Goal: Task Accomplishment & Management: Manage account settings

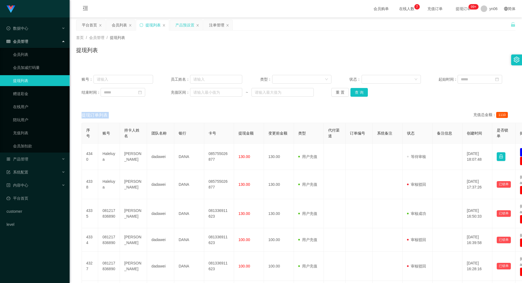
click at [184, 24] on div "产品预设置" at bounding box center [184, 25] width 19 height 10
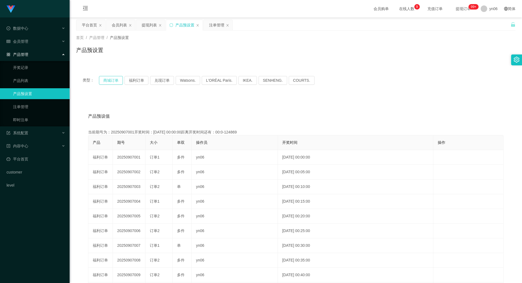
click at [109, 83] on button "商城订单" at bounding box center [111, 80] width 24 height 9
click at [107, 82] on button "商城订单" at bounding box center [111, 80] width 24 height 9
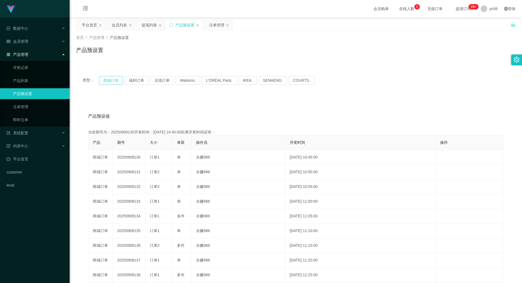
click at [107, 82] on button "商城订单" at bounding box center [111, 80] width 24 height 9
click at [216, 29] on div "注单管理" at bounding box center [216, 25] width 15 height 10
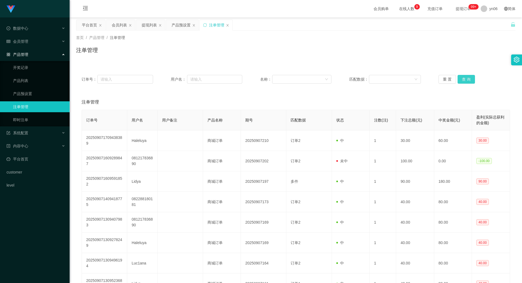
click at [464, 75] on button "查 询" at bounding box center [466, 79] width 17 height 9
click at [465, 76] on button "查 询" at bounding box center [466, 79] width 17 height 9
click at [465, 76] on div "重 置 查 询" at bounding box center [475, 79] width 72 height 9
click at [465, 76] on button "查 询" at bounding box center [466, 79] width 17 height 9
click at [461, 80] on button "查 询" at bounding box center [466, 79] width 17 height 9
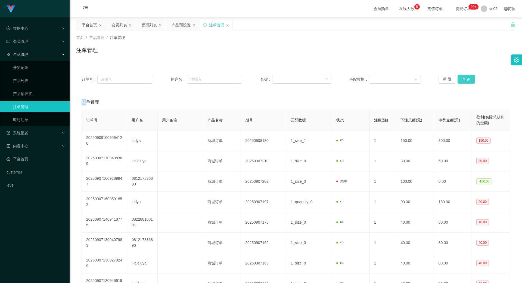
click at [464, 78] on button "查 询" at bounding box center [466, 79] width 17 height 9
click at [465, 79] on button "查 询" at bounding box center [466, 79] width 17 height 9
click at [465, 79] on div "重 置 查 询" at bounding box center [475, 79] width 72 height 9
click at [465, 79] on button "查 询" at bounding box center [466, 79] width 17 height 9
click at [465, 79] on div "重 置 查 询" at bounding box center [475, 79] width 72 height 9
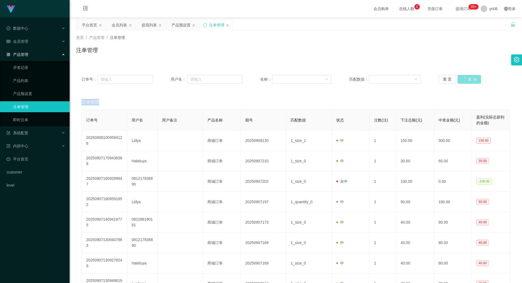
click at [465, 79] on button "查 询" at bounding box center [469, 79] width 23 height 9
click at [150, 27] on div "提现列表" at bounding box center [149, 25] width 15 height 10
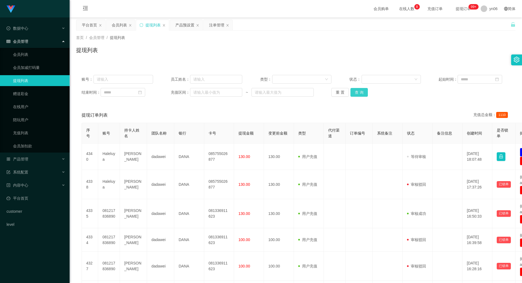
click at [365, 96] on button "查 询" at bounding box center [359, 92] width 17 height 9
click at [365, 96] on div "重 置 查 询" at bounding box center [368, 92] width 72 height 9
click at [365, 96] on button "查 询" at bounding box center [359, 92] width 17 height 9
click at [362, 97] on div "账号： 员工姓名： 类型： 状态： 起始时间： 结束时间： 充值区间： ~ 重 置 查 询" at bounding box center [296, 85] width 440 height 33
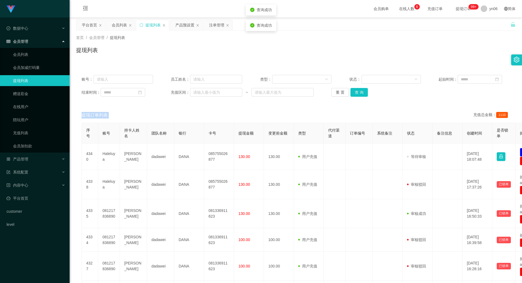
click at [362, 97] on div "账号： 员工姓名： 类型： 状态： 起始时间： 结束时间： 充值区间： ~ 重 置 查 询" at bounding box center [296, 85] width 440 height 33
click at [362, 93] on button "查 询" at bounding box center [359, 92] width 17 height 9
click at [362, 93] on div "重 置 查 询" at bounding box center [368, 92] width 72 height 9
click at [362, 93] on button "查 询" at bounding box center [359, 92] width 17 height 9
click at [362, 93] on div "重 置 查 询" at bounding box center [368, 92] width 72 height 9
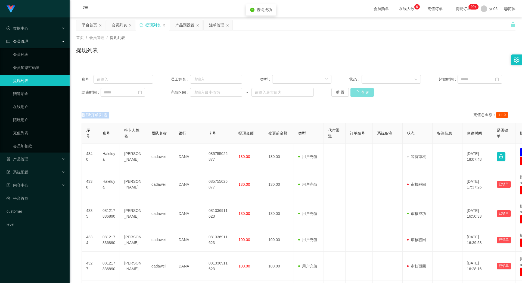
click at [362, 93] on button "查 询" at bounding box center [362, 92] width 23 height 9
click at [362, 93] on div "重 置 查 询" at bounding box center [368, 92] width 72 height 9
click at [363, 93] on button "查 询" at bounding box center [359, 92] width 17 height 9
click at [363, 93] on div "重 置 查 询" at bounding box center [368, 92] width 72 height 9
drag, startPoint x: 363, startPoint y: 93, endPoint x: 367, endPoint y: 90, distance: 4.5
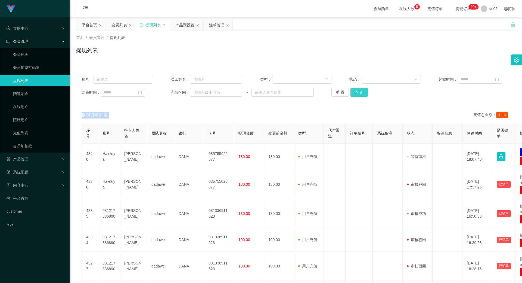
click at [363, 93] on button "查 询" at bounding box center [359, 92] width 17 height 9
click at [367, 90] on div "重 置 查 询" at bounding box center [368, 92] width 72 height 9
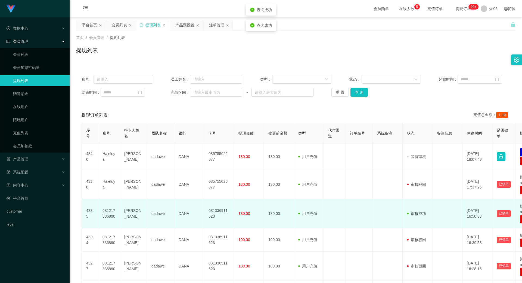
scroll to position [27, 0]
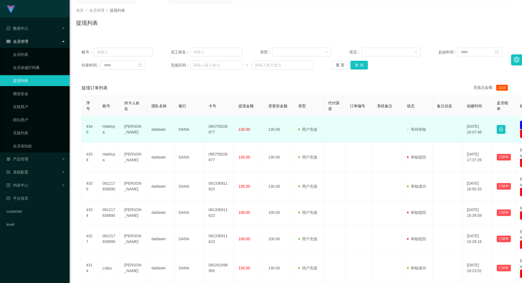
click at [108, 130] on td "Haleluya" at bounding box center [109, 129] width 22 height 26
click at [113, 125] on td "Haleluya" at bounding box center [109, 129] width 22 height 26
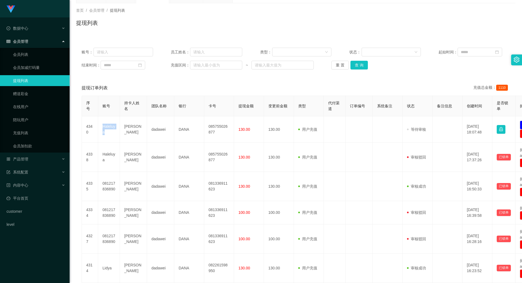
copy td "Haleluya"
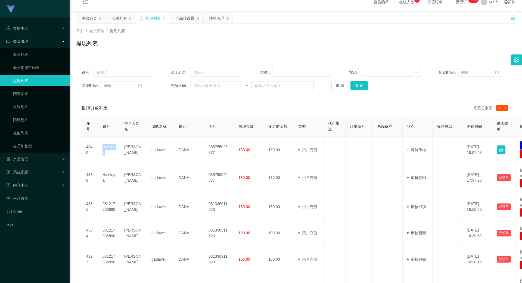
scroll to position [0, 0]
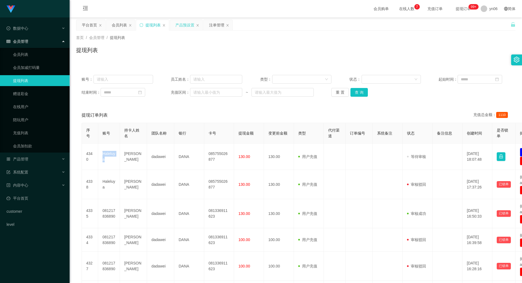
click at [181, 25] on div "产品预设置" at bounding box center [184, 25] width 19 height 10
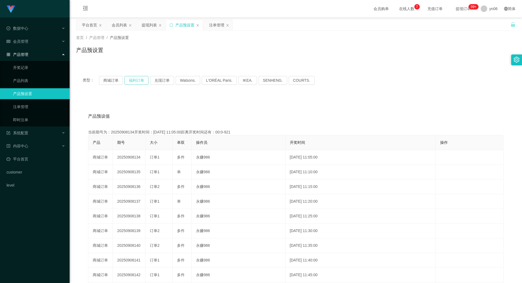
click at [133, 82] on button "福利订单" at bounding box center [137, 80] width 24 height 9
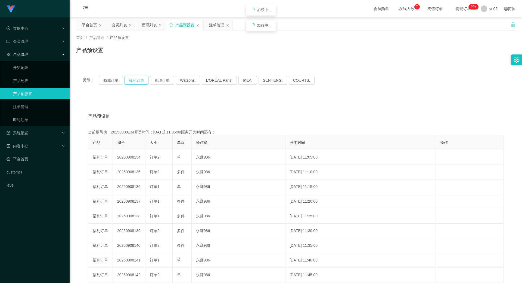
click at [133, 82] on button "福利订单" at bounding box center [137, 80] width 24 height 9
click at [131, 79] on button "福利订单" at bounding box center [137, 80] width 24 height 9
click at [217, 24] on div "注单管理" at bounding box center [216, 25] width 15 height 10
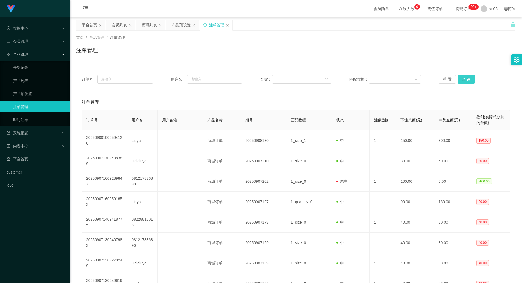
click at [471, 78] on button "查 询" at bounding box center [466, 79] width 17 height 9
click at [470, 79] on button "查 询" at bounding box center [466, 79] width 17 height 9
click at [470, 79] on div "重 置 查 询" at bounding box center [475, 79] width 72 height 9
click at [470, 79] on button "查 询" at bounding box center [466, 79] width 17 height 9
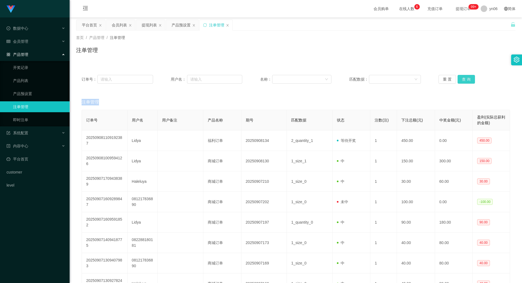
click at [470, 79] on div "重 置 查 询" at bounding box center [475, 79] width 72 height 9
click at [470, 79] on button "查 询" at bounding box center [466, 79] width 17 height 9
click at [470, 79] on div "重 置 查 询" at bounding box center [475, 79] width 72 height 9
click at [470, 79] on button "查 询" at bounding box center [466, 79] width 17 height 9
click at [470, 79] on div "重 置 查 询" at bounding box center [475, 79] width 72 height 9
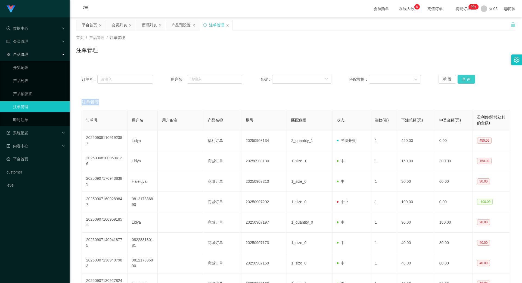
click at [470, 79] on button "查 询" at bounding box center [466, 79] width 17 height 9
click at [470, 79] on div "重 置 查 询" at bounding box center [475, 79] width 72 height 9
click at [470, 79] on button "查 询" at bounding box center [466, 79] width 17 height 9
click at [470, 79] on div "重 置 查 询" at bounding box center [475, 79] width 72 height 9
click at [470, 79] on button "查 询" at bounding box center [466, 79] width 17 height 9
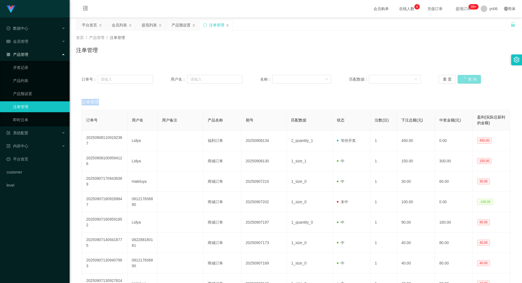
click at [470, 79] on button "查 询" at bounding box center [469, 79] width 23 height 9
click at [470, 79] on div "重 置 查 询" at bounding box center [475, 79] width 72 height 9
click at [470, 79] on button "查 询" at bounding box center [466, 79] width 17 height 9
click at [470, 79] on div "重 置 查 询" at bounding box center [475, 79] width 72 height 9
click at [470, 79] on button "查 询" at bounding box center [466, 79] width 17 height 9
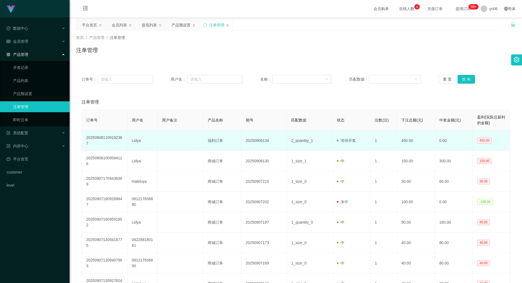
click at [305, 139] on span "2_quantity_1" at bounding box center [302, 140] width 22 height 4
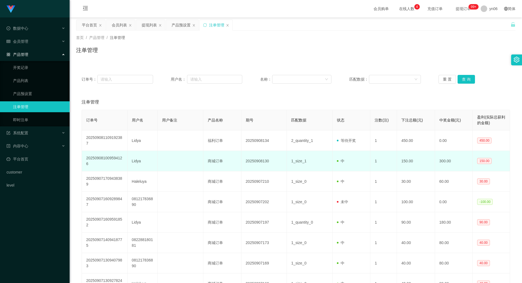
click at [306, 159] on td "1_size_1" at bounding box center [310, 161] width 46 height 20
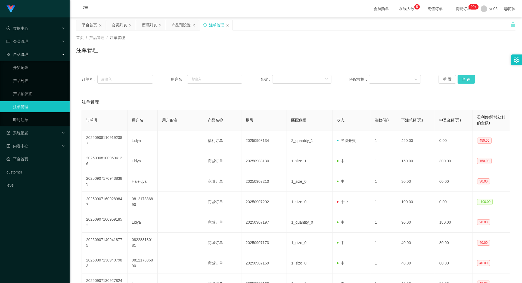
click at [467, 75] on button "查 询" at bounding box center [466, 79] width 17 height 9
click at [467, 75] on div "重 置 查 询" at bounding box center [475, 79] width 72 height 9
click at [467, 75] on button "查 询" at bounding box center [469, 79] width 23 height 9
click at [467, 75] on div "重 置 查 询" at bounding box center [475, 79] width 72 height 9
click at [467, 75] on button "查 询" at bounding box center [469, 79] width 23 height 9
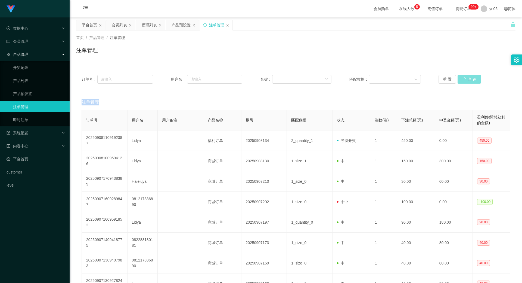
click at [467, 75] on div "重 置 查 询" at bounding box center [475, 79] width 72 height 9
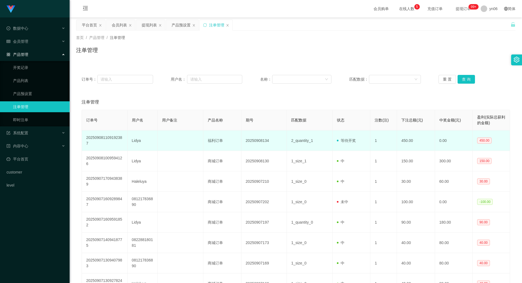
click at [299, 139] on span "2_quantity_1" at bounding box center [302, 140] width 22 height 4
copy span "2_quantity_1"
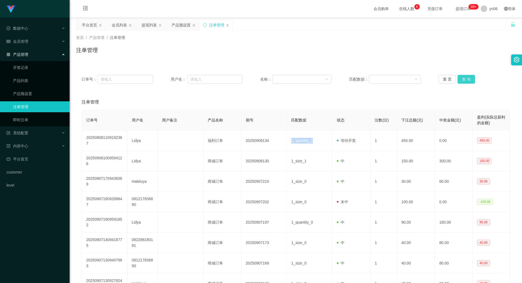
click at [467, 80] on button "查 询" at bounding box center [466, 79] width 17 height 9
click at [465, 80] on div "重 置 查 询" at bounding box center [475, 79] width 72 height 9
click at [465, 80] on button "查 询" at bounding box center [466, 79] width 17 height 9
click at [465, 80] on div "重 置 查 询" at bounding box center [475, 79] width 72 height 9
click at [466, 79] on button "查 询" at bounding box center [466, 79] width 17 height 9
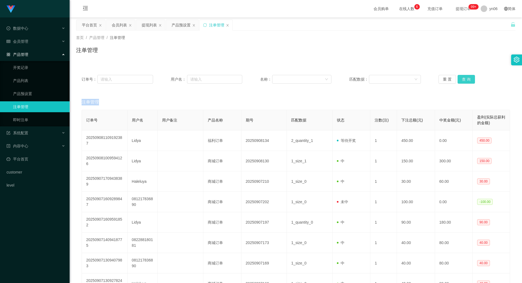
click at [466, 79] on div "重 置 查 询" at bounding box center [475, 79] width 72 height 9
click at [466, 79] on button "查 询" at bounding box center [466, 79] width 17 height 9
click at [466, 79] on div "重 置 查 询" at bounding box center [475, 79] width 72 height 9
click at [466, 79] on button "查 询" at bounding box center [469, 79] width 23 height 9
click at [466, 79] on div "重 置 查 询" at bounding box center [475, 79] width 72 height 9
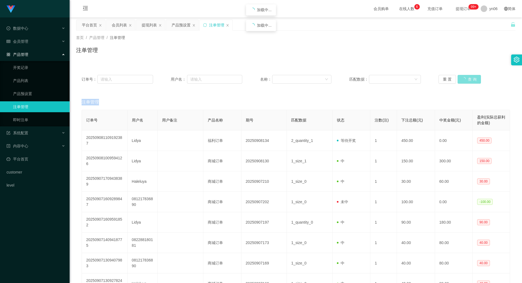
click at [466, 79] on button "查 询" at bounding box center [469, 79] width 23 height 9
click at [466, 78] on div "重 置 查 询" at bounding box center [475, 79] width 72 height 9
click at [466, 78] on button "查 询" at bounding box center [466, 79] width 17 height 9
click at [466, 78] on div "重 置 查 询" at bounding box center [475, 79] width 72 height 9
click at [466, 78] on button "查 询" at bounding box center [466, 79] width 17 height 9
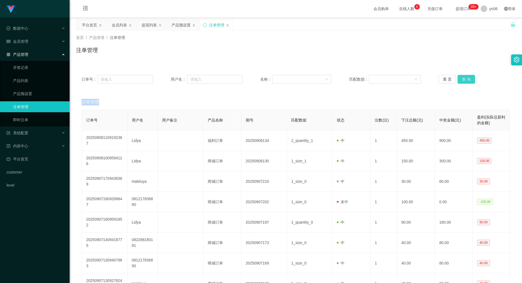
click at [466, 78] on div "重 置 查 询" at bounding box center [475, 79] width 72 height 9
click at [466, 78] on button "查 询" at bounding box center [466, 79] width 17 height 9
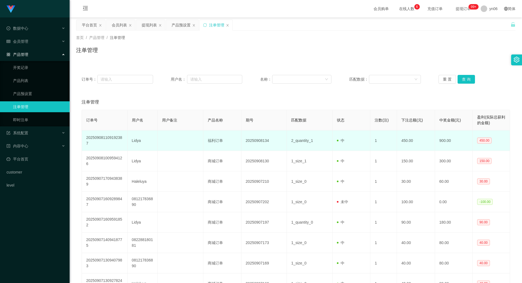
click at [313, 149] on td "2_quantity_1" at bounding box center [310, 140] width 46 height 20
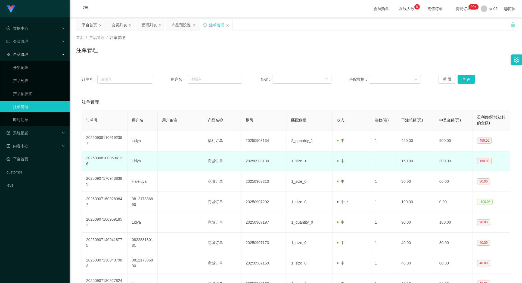
click at [313, 169] on td "1_size_1" at bounding box center [310, 161] width 46 height 20
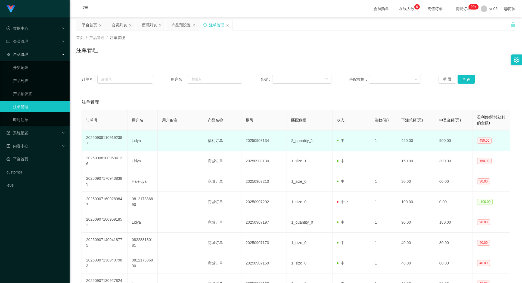
click at [302, 136] on td "2_quantity_1" at bounding box center [310, 140] width 46 height 20
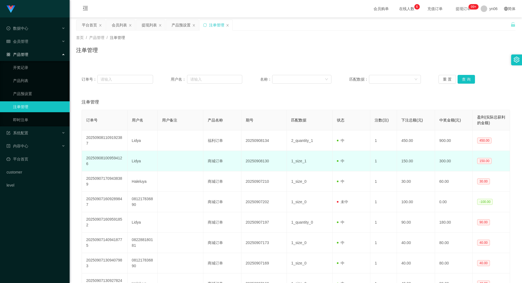
scroll to position [94, 0]
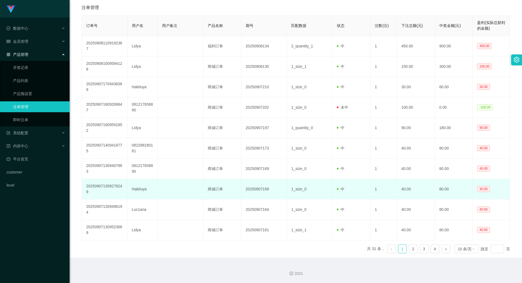
click at [135, 190] on td "Haleluya" at bounding box center [143, 189] width 30 height 20
copy td "Haleluya"
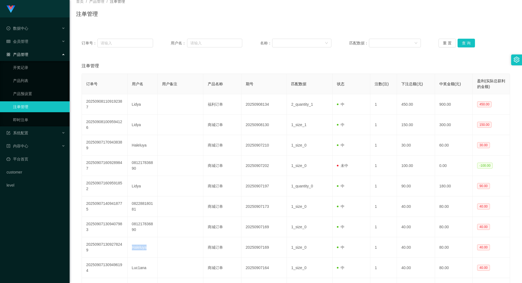
scroll to position [0, 0]
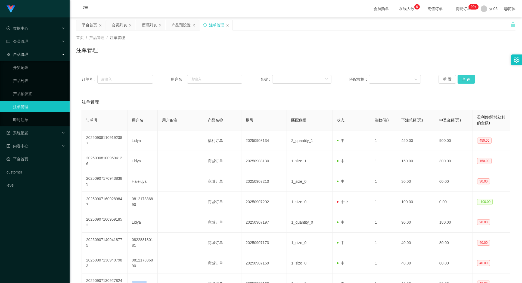
click at [466, 82] on button "查 询" at bounding box center [466, 79] width 17 height 9
click at [466, 82] on div "重 置 查 询" at bounding box center [475, 79] width 72 height 9
click at [466, 82] on button "查 询" at bounding box center [469, 79] width 23 height 9
click at [466, 82] on div "重 置 查 询" at bounding box center [475, 79] width 72 height 9
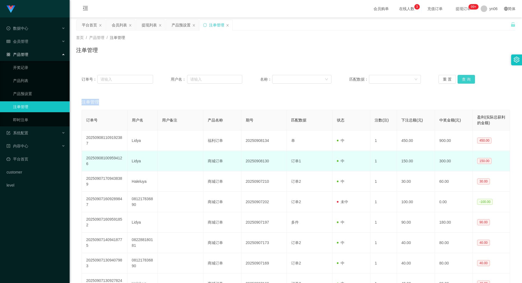
drag, startPoint x: 466, startPoint y: 82, endPoint x: 287, endPoint y: 162, distance: 195.7
click at [466, 82] on button "查 询" at bounding box center [466, 79] width 17 height 9
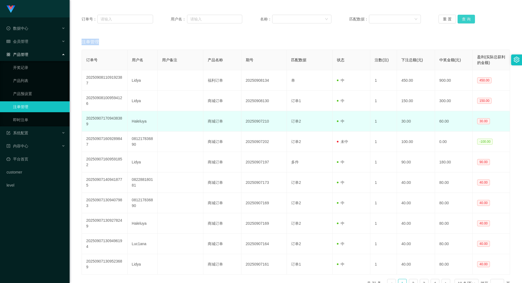
scroll to position [94, 0]
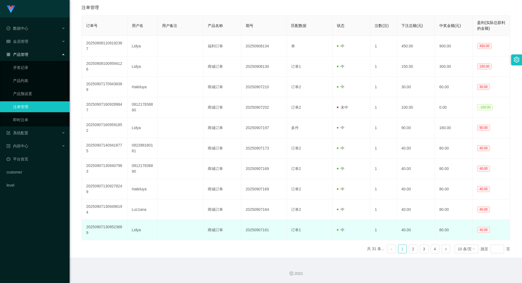
click at [134, 230] on td "Lidya" at bounding box center [143, 230] width 30 height 20
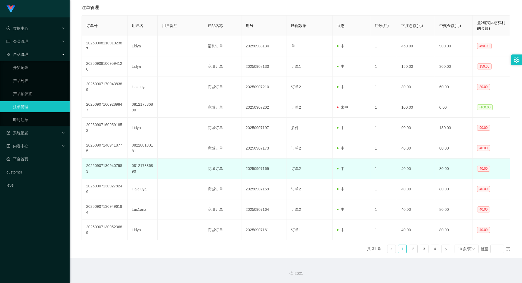
click at [136, 169] on td "081217836890" at bounding box center [143, 168] width 30 height 20
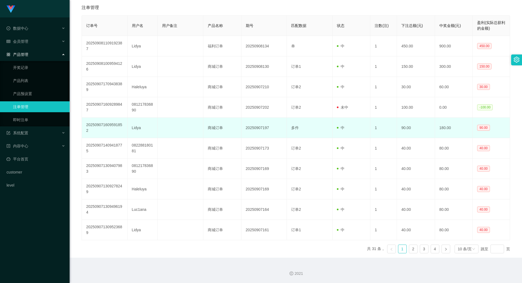
click at [136, 127] on td "Lidya" at bounding box center [143, 128] width 30 height 20
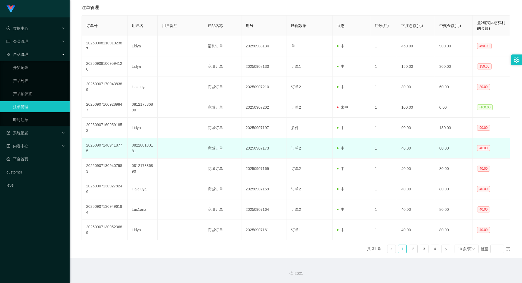
click at [143, 147] on td "082288180181" at bounding box center [143, 148] width 30 height 20
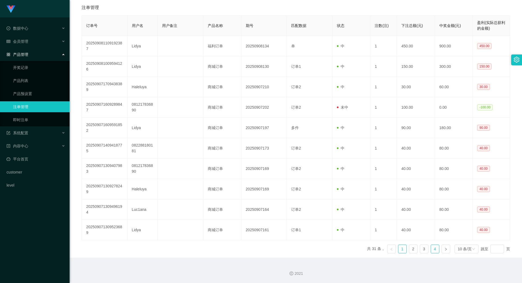
click at [436, 248] on link "4" at bounding box center [435, 249] width 8 height 8
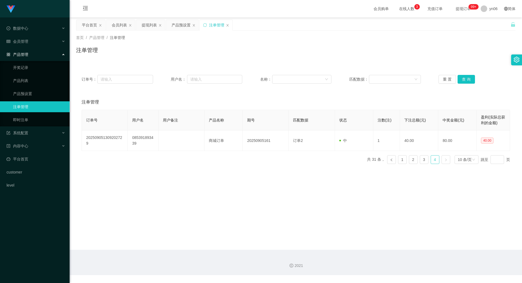
scroll to position [0, 0]
click at [423, 159] on link "3" at bounding box center [424, 159] width 8 height 8
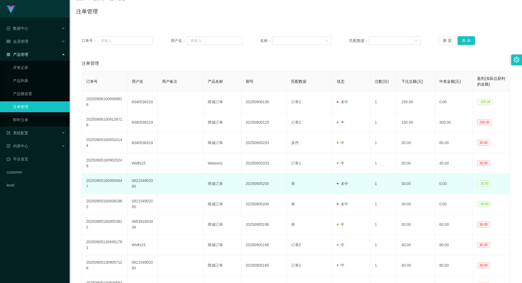
scroll to position [94, 0]
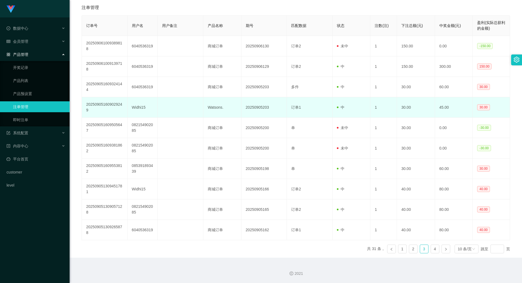
drag, startPoint x: 135, startPoint y: 111, endPoint x: 137, endPoint y: 108, distance: 3.3
click at [135, 111] on td "Widhi15" at bounding box center [143, 107] width 30 height 20
click at [138, 106] on td "Widhi15" at bounding box center [143, 107] width 30 height 20
copy td "Widhi15"
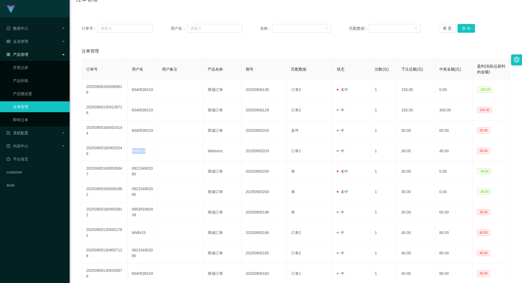
scroll to position [0, 0]
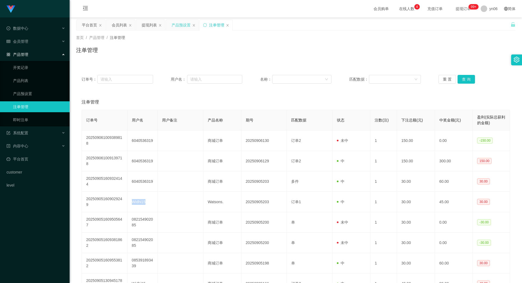
click at [183, 29] on div "产品预设置" at bounding box center [181, 25] width 19 height 10
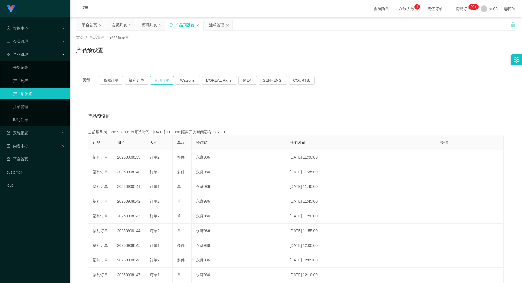
click at [159, 80] on button "兑现订单" at bounding box center [162, 80] width 24 height 9
click at [159, 82] on button "兑现订单" at bounding box center [162, 80] width 24 height 9
click at [162, 76] on button "兑现订单" at bounding box center [162, 80] width 24 height 9
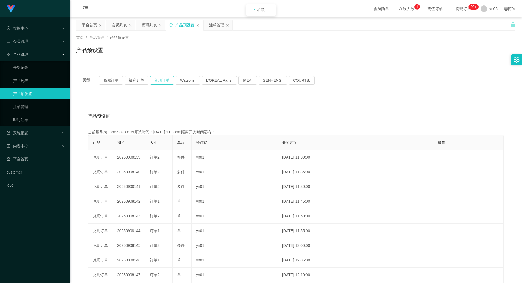
click at [162, 76] on button "兑现订单" at bounding box center [162, 80] width 24 height 9
click at [161, 78] on button "兑现订单" at bounding box center [162, 80] width 24 height 9
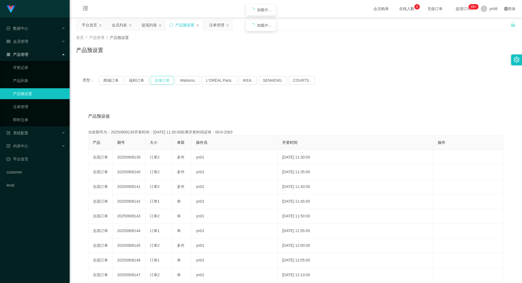
click at [161, 78] on button "兑现订单" at bounding box center [162, 80] width 24 height 9
click at [166, 79] on button "兑现订单" at bounding box center [162, 80] width 24 height 9
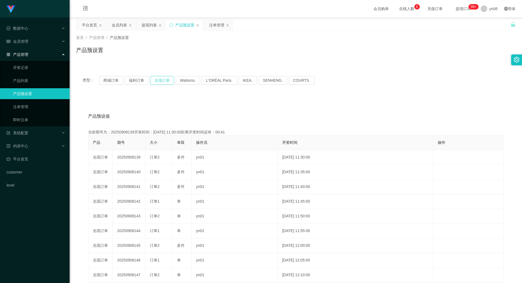
click at [166, 79] on button "兑现订单" at bounding box center [162, 80] width 24 height 9
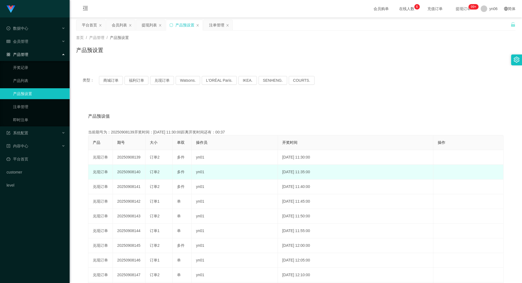
drag, startPoint x: 126, startPoint y: 173, endPoint x: 159, endPoint y: 173, distance: 33.2
click at [159, 173] on tr "兑现订单 20250908140 订单2 多件 yn01 [DATE] 11:35:00 编 辑 限制投注" at bounding box center [295, 172] width 415 height 15
click at [159, 173] on span "订单2" at bounding box center [155, 171] width 10 height 4
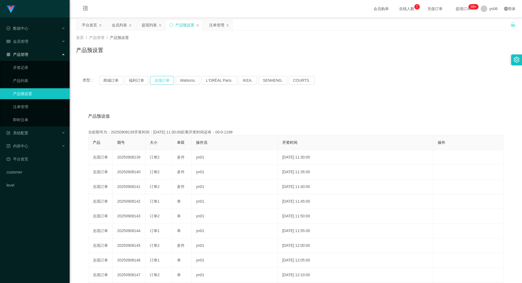
click at [163, 82] on button "兑现订单" at bounding box center [162, 80] width 24 height 9
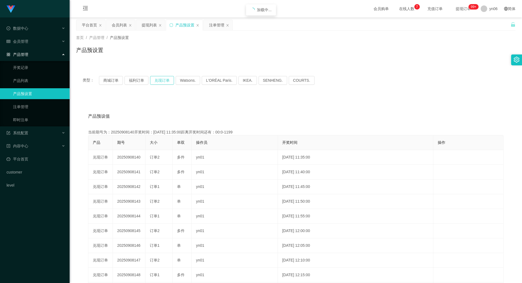
click at [163, 82] on button "兑现订单" at bounding box center [162, 80] width 24 height 9
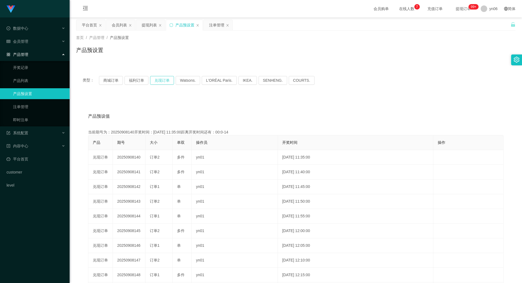
click at [159, 81] on button "兑现订单" at bounding box center [162, 80] width 24 height 9
click at [159, 80] on button "兑现订单" at bounding box center [162, 80] width 24 height 9
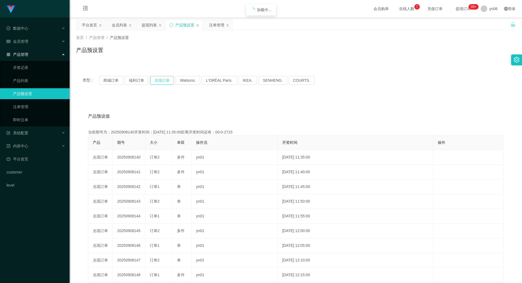
click at [159, 80] on button "兑现订单" at bounding box center [162, 80] width 24 height 9
click at [161, 82] on button "兑现订单" at bounding box center [162, 80] width 24 height 9
click at [218, 27] on div "注单管理" at bounding box center [216, 25] width 15 height 10
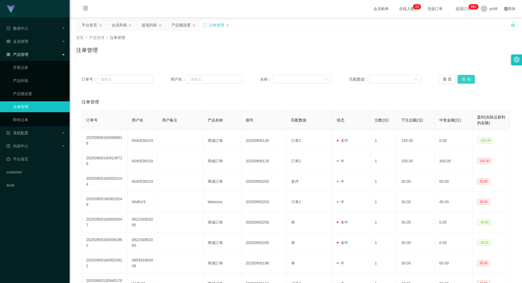
click at [465, 79] on button "查 询" at bounding box center [466, 79] width 17 height 9
click at [465, 79] on div "重 置 查 询" at bounding box center [475, 79] width 72 height 9
click at [465, 79] on button "查 询" at bounding box center [466, 79] width 17 height 9
click at [465, 79] on div "重 置 查 询" at bounding box center [475, 79] width 72 height 9
click at [465, 79] on button "查 询" at bounding box center [469, 79] width 23 height 9
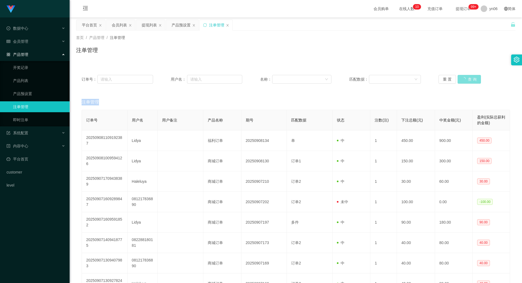
click at [465, 79] on div "重 置 查 询" at bounding box center [475, 79] width 72 height 9
click at [465, 79] on button "查 询" at bounding box center [469, 79] width 23 height 9
click at [465, 79] on div "重 置 查 询" at bounding box center [475, 79] width 72 height 9
click at [465, 79] on button "查 询" at bounding box center [466, 79] width 17 height 9
click at [465, 79] on div "重 置 查 询" at bounding box center [475, 79] width 72 height 9
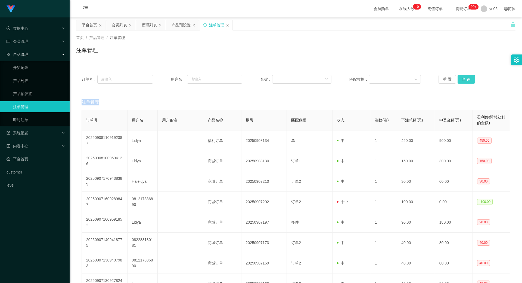
click at [466, 79] on button "查 询" at bounding box center [466, 79] width 17 height 9
click at [466, 79] on div "重 置 查 询" at bounding box center [475, 79] width 72 height 9
click at [466, 79] on button "查 询" at bounding box center [466, 79] width 17 height 9
click at [466, 79] on div "重 置 查 询" at bounding box center [475, 79] width 72 height 9
click at [466, 79] on button "查 询" at bounding box center [469, 79] width 23 height 9
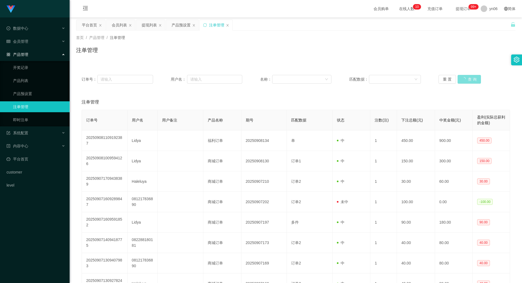
click at [466, 79] on div "重 置 查 询" at bounding box center [475, 79] width 72 height 9
click at [464, 81] on button "查 询" at bounding box center [466, 79] width 17 height 9
click at [464, 81] on div "重 置 查 询" at bounding box center [475, 79] width 72 height 9
click at [464, 81] on button "查 询" at bounding box center [466, 79] width 17 height 9
click at [464, 81] on div "重 置 查 询" at bounding box center [475, 79] width 72 height 9
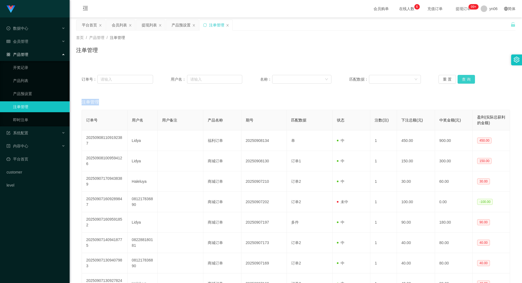
click at [464, 75] on button "查 询" at bounding box center [466, 79] width 17 height 9
click at [464, 75] on div "重 置 查 询" at bounding box center [475, 79] width 72 height 9
click at [464, 75] on button "查 询" at bounding box center [466, 79] width 17 height 9
click at [464, 75] on div "重 置 查 询" at bounding box center [475, 79] width 72 height 9
click at [464, 75] on button "查 询" at bounding box center [466, 79] width 17 height 9
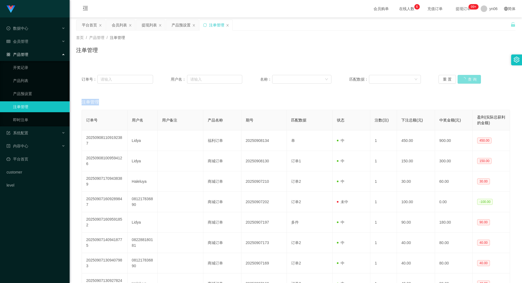
click at [464, 75] on div "重 置 查 询" at bounding box center [475, 79] width 72 height 9
click at [464, 75] on button "查 询" at bounding box center [469, 79] width 23 height 9
click at [464, 75] on div "重 置 查 询" at bounding box center [475, 79] width 72 height 9
click at [464, 75] on button "查 询" at bounding box center [469, 79] width 23 height 9
click at [464, 75] on div "重 置 查 询" at bounding box center [475, 79] width 72 height 9
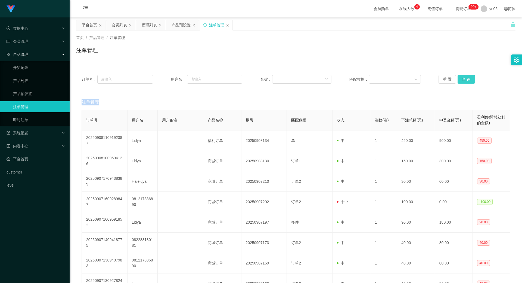
click at [464, 75] on button "查 询" at bounding box center [466, 79] width 17 height 9
click at [464, 75] on div "重 置 查 询" at bounding box center [475, 79] width 72 height 9
click at [464, 75] on button "查 询" at bounding box center [466, 79] width 17 height 9
click at [464, 75] on div "重 置 查 询" at bounding box center [475, 79] width 72 height 9
click at [464, 75] on button "查 询" at bounding box center [466, 79] width 17 height 9
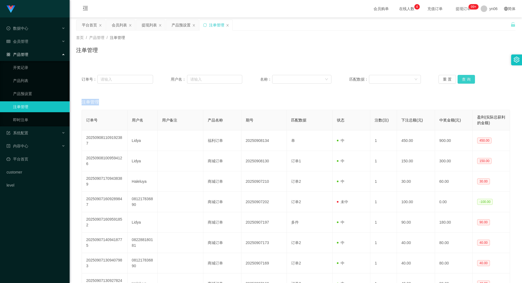
click at [472, 77] on button "查 询" at bounding box center [466, 79] width 17 height 9
click at [472, 77] on div "重 置 查 询" at bounding box center [475, 79] width 72 height 9
click at [472, 77] on button "查 询" at bounding box center [469, 79] width 23 height 9
click at [472, 77] on div "重 置 查 询" at bounding box center [475, 79] width 72 height 9
click at [469, 75] on button "查 询" at bounding box center [466, 79] width 17 height 9
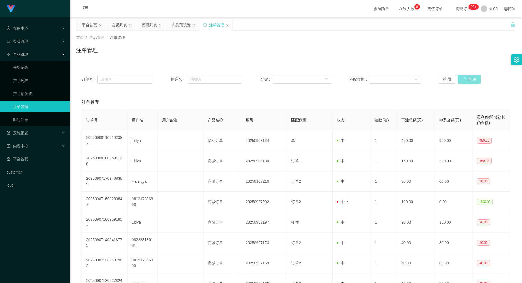
click at [466, 75] on div "重 置 查 询" at bounding box center [475, 79] width 72 height 9
click at [468, 77] on button "查 询" at bounding box center [466, 79] width 17 height 9
click at [467, 77] on div "重 置 查 询" at bounding box center [475, 79] width 72 height 9
click at [467, 77] on button "查 询" at bounding box center [466, 79] width 17 height 9
click at [467, 77] on div "重 置 查 询" at bounding box center [475, 79] width 72 height 9
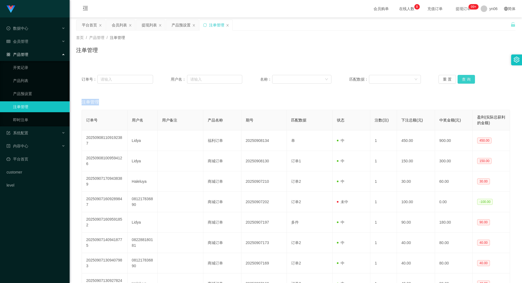
click at [467, 77] on button "查 询" at bounding box center [466, 79] width 17 height 9
click at [467, 78] on div "重 置 查 询" at bounding box center [475, 79] width 72 height 9
click at [467, 78] on button "查 询" at bounding box center [466, 79] width 17 height 9
click at [467, 78] on div "重 置 查 询" at bounding box center [475, 79] width 72 height 9
click at [467, 78] on button "查 询" at bounding box center [469, 79] width 23 height 9
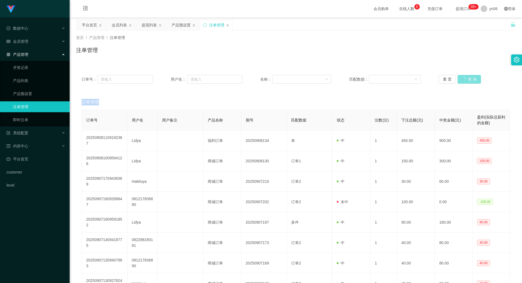
click at [467, 78] on div "重 置 查 询" at bounding box center [475, 79] width 72 height 9
click at [467, 78] on button "查 询" at bounding box center [469, 79] width 23 height 9
click at [468, 81] on button "查 询" at bounding box center [466, 79] width 17 height 9
click at [466, 81] on div "重 置 查 询" at bounding box center [475, 79] width 72 height 9
click at [466, 81] on button "查 询" at bounding box center [466, 79] width 17 height 9
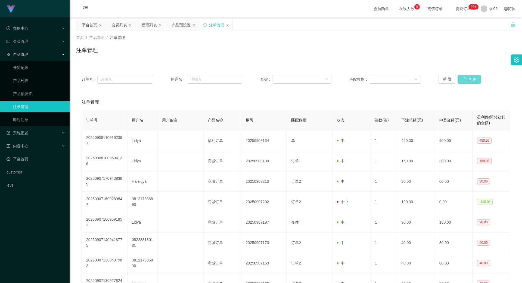
click at [466, 81] on div "重 置 查 询" at bounding box center [475, 79] width 72 height 9
click at [466, 81] on button "查 询" at bounding box center [469, 79] width 23 height 9
click at [468, 80] on div "重 置 查 询" at bounding box center [475, 79] width 72 height 9
click at [470, 79] on button "查 询" at bounding box center [466, 79] width 17 height 9
click at [471, 79] on div "重 置 查 询" at bounding box center [475, 79] width 72 height 9
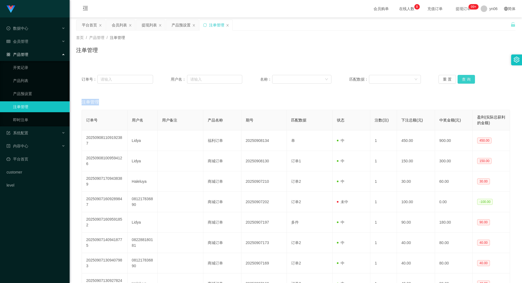
click at [471, 79] on button "查 询" at bounding box center [466, 79] width 17 height 9
click at [471, 79] on div "重 置 查 询" at bounding box center [475, 79] width 72 height 9
click at [471, 79] on button "查 询" at bounding box center [469, 79] width 23 height 9
click at [471, 79] on div "重 置 查 询" at bounding box center [475, 79] width 72 height 9
click at [471, 79] on button "查 询" at bounding box center [469, 79] width 23 height 9
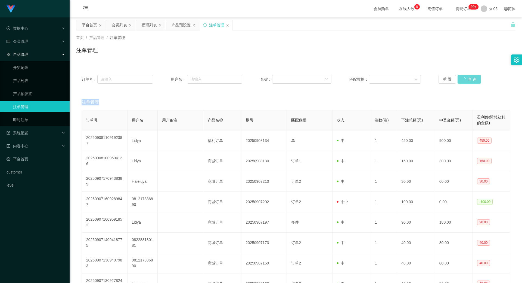
click at [471, 79] on div "重 置 查 询" at bounding box center [475, 79] width 72 height 9
click at [471, 78] on button "查 询" at bounding box center [466, 79] width 17 height 9
click at [471, 78] on div "重 置 查 询" at bounding box center [475, 79] width 72 height 9
click at [470, 77] on button "查 询" at bounding box center [466, 79] width 17 height 9
click at [470, 77] on div "重 置 查 询" at bounding box center [475, 79] width 72 height 9
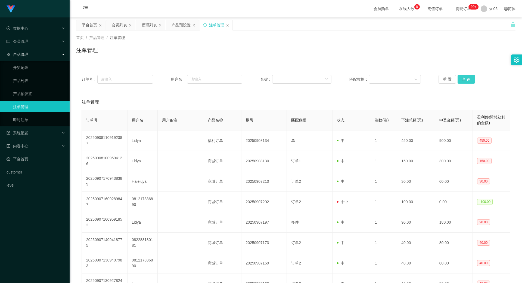
click at [470, 77] on button "查 询" at bounding box center [466, 79] width 17 height 9
click at [470, 77] on div "重 置 查 询" at bounding box center [475, 79] width 72 height 9
click at [470, 77] on button "查 询" at bounding box center [466, 79] width 17 height 9
click at [470, 78] on div "重 置 查 询" at bounding box center [475, 79] width 72 height 9
click at [470, 78] on button "查 询" at bounding box center [466, 79] width 17 height 9
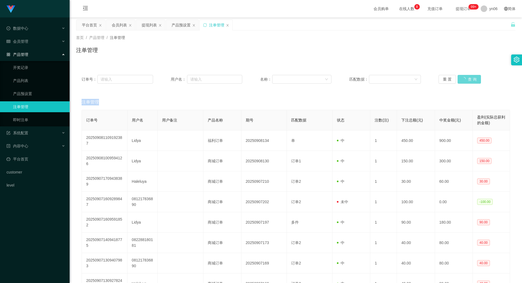
click at [470, 78] on div "重 置 查 询" at bounding box center [475, 79] width 72 height 9
click at [470, 78] on button "查 询" at bounding box center [469, 79] width 23 height 9
click at [470, 77] on div "重 置 查 询" at bounding box center [475, 79] width 72 height 9
click at [470, 77] on button "查 询" at bounding box center [469, 79] width 23 height 9
click at [470, 77] on div "重 置 查 询" at bounding box center [475, 79] width 72 height 9
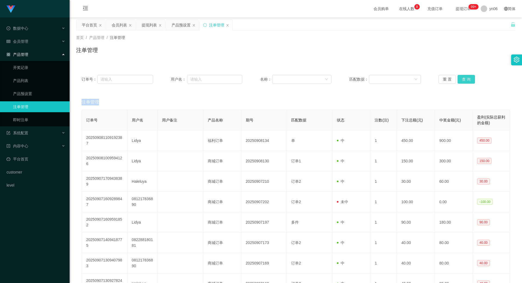
click at [470, 77] on button "查 询" at bounding box center [466, 79] width 17 height 9
click at [470, 77] on div "重 置 查 询" at bounding box center [475, 79] width 72 height 9
click at [467, 78] on button "查 询" at bounding box center [466, 79] width 17 height 9
click at [467, 78] on div "重 置 查 询" at bounding box center [475, 79] width 72 height 9
click at [467, 78] on button "查 询" at bounding box center [466, 79] width 17 height 9
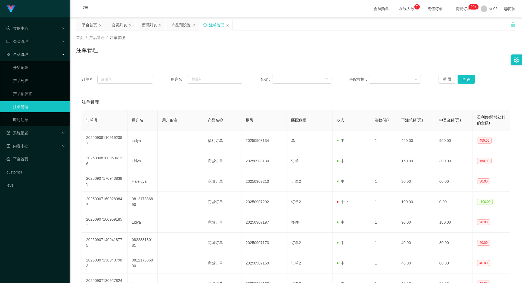
click at [467, 79] on div "重 置 查 询" at bounding box center [475, 79] width 72 height 9
click at [467, 79] on button "查 询" at bounding box center [466, 79] width 17 height 9
click at [467, 79] on div "重 置 查 询" at bounding box center [475, 79] width 72 height 9
click at [467, 79] on button "查 询" at bounding box center [466, 79] width 17 height 9
click at [467, 79] on div "重 置 查 询" at bounding box center [475, 79] width 72 height 9
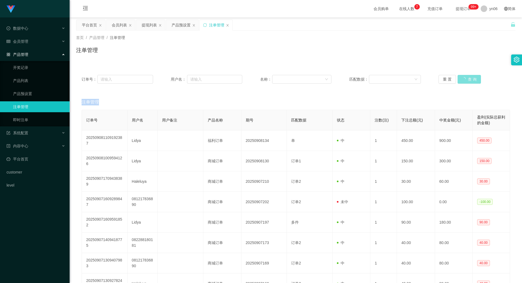
click at [467, 81] on button "查 询" at bounding box center [469, 79] width 23 height 9
click at [467, 81] on div "重 置 查 询" at bounding box center [475, 79] width 72 height 9
click at [467, 81] on button "查 询" at bounding box center [469, 79] width 23 height 9
click at [467, 81] on div "重 置 查 询" at bounding box center [475, 79] width 72 height 9
click at [467, 81] on button "查 询" at bounding box center [466, 79] width 17 height 9
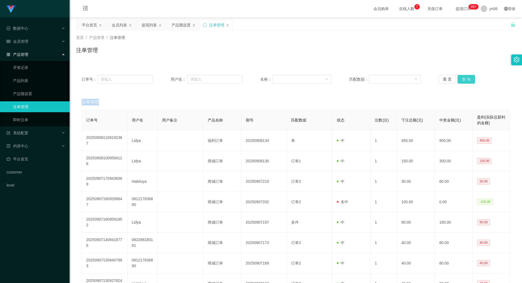
click at [467, 81] on div "重 置 查 询" at bounding box center [475, 79] width 72 height 9
click at [467, 81] on button "查 询" at bounding box center [466, 79] width 17 height 9
click at [467, 81] on div "重 置 查 询" at bounding box center [475, 79] width 72 height 9
click at [467, 81] on button "查 询" at bounding box center [469, 79] width 23 height 9
click at [467, 81] on div "重 置 查 询" at bounding box center [475, 79] width 72 height 9
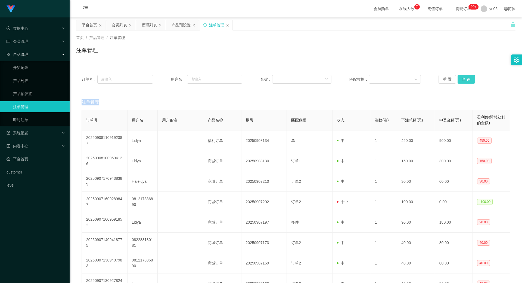
click at [467, 81] on button "查 询" at bounding box center [466, 79] width 17 height 9
click at [467, 81] on div "重 置 查 询" at bounding box center [475, 79] width 72 height 9
click at [467, 81] on button "查 询" at bounding box center [466, 79] width 17 height 9
click at [467, 81] on div "重 置 查 询" at bounding box center [475, 79] width 72 height 9
click at [467, 81] on button "查 询" at bounding box center [466, 79] width 17 height 9
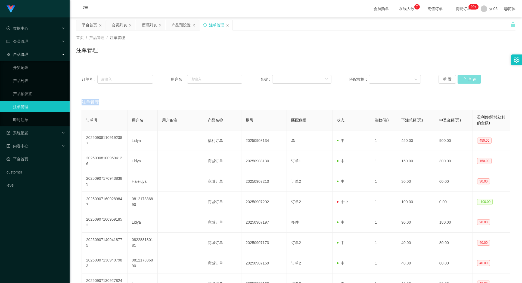
click at [467, 81] on div "重 置 查 询" at bounding box center [475, 79] width 72 height 9
click at [467, 81] on button "查 询" at bounding box center [466, 79] width 17 height 9
click at [467, 81] on div "重 置 查 询" at bounding box center [475, 79] width 72 height 9
click at [467, 81] on button "查 询" at bounding box center [466, 79] width 17 height 9
click at [467, 81] on div "重 置 查 询" at bounding box center [475, 79] width 72 height 9
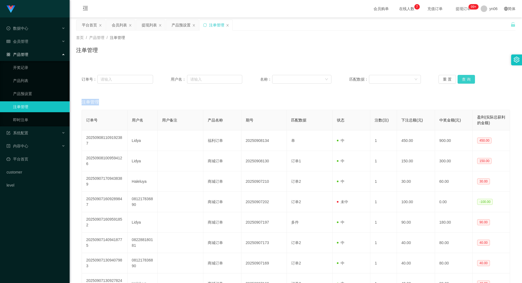
click at [467, 81] on button "查 询" at bounding box center [466, 79] width 17 height 9
click at [467, 81] on div "重 置 查 询" at bounding box center [475, 79] width 72 height 9
click at [467, 81] on button "查 询" at bounding box center [466, 79] width 17 height 9
click at [467, 81] on div "重 置 查 询" at bounding box center [475, 79] width 72 height 9
click at [467, 81] on button "查 询" at bounding box center [469, 79] width 23 height 9
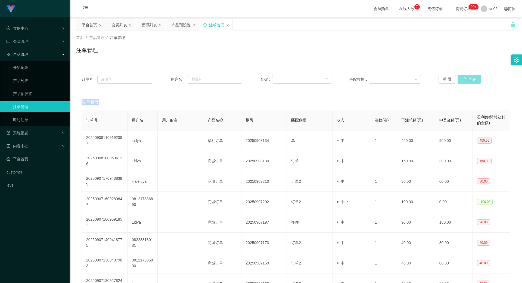
click at [467, 81] on div "重 置 查 询" at bounding box center [475, 79] width 72 height 9
click at [467, 81] on button "查 询" at bounding box center [466, 79] width 17 height 9
click at [467, 81] on div "重 置 查 询" at bounding box center [475, 79] width 72 height 9
click at [467, 81] on button "查 询" at bounding box center [466, 79] width 17 height 9
click at [467, 80] on div "重 置 查 询" at bounding box center [475, 79] width 72 height 9
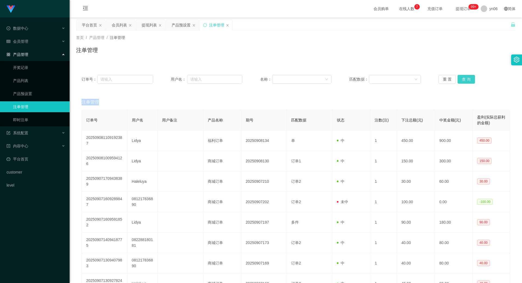
click at [465, 80] on button "查 询" at bounding box center [466, 79] width 17 height 9
click at [466, 81] on div "重 置 查 询" at bounding box center [475, 79] width 72 height 9
click at [466, 81] on button "查 询" at bounding box center [466, 79] width 17 height 9
click at [466, 80] on button "查 询" at bounding box center [466, 79] width 17 height 9
click at [467, 80] on button "查 询" at bounding box center [469, 79] width 23 height 9
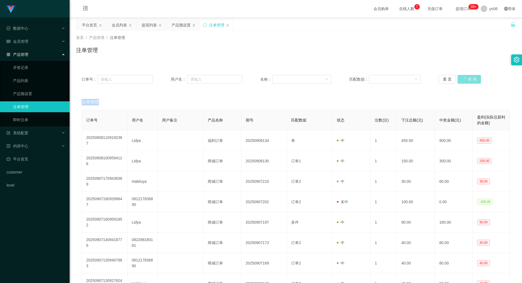
click at [467, 79] on button "查 询" at bounding box center [469, 79] width 23 height 9
click at [468, 79] on button "查 询" at bounding box center [466, 79] width 17 height 9
click at [468, 79] on div "重 置 查 询" at bounding box center [475, 79] width 72 height 9
click at [468, 79] on button "查 询" at bounding box center [466, 79] width 17 height 9
click at [470, 78] on button "查 询" at bounding box center [466, 79] width 17 height 9
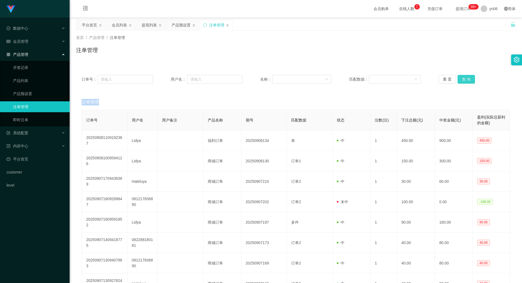
click at [470, 78] on div "重 置 查 询" at bounding box center [475, 79] width 72 height 9
click at [471, 78] on button "查 询" at bounding box center [466, 79] width 17 height 9
click at [471, 78] on div "重 置 查 询" at bounding box center [475, 79] width 72 height 9
click at [472, 77] on button "查 询" at bounding box center [469, 79] width 23 height 9
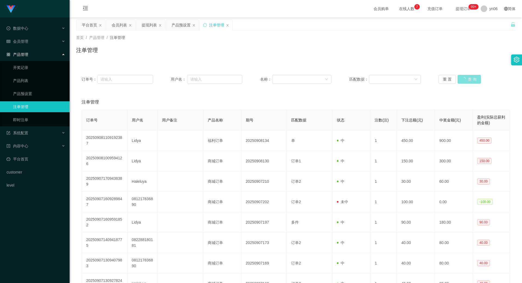
click at [472, 77] on button "查 询" at bounding box center [469, 79] width 23 height 9
click at [472, 77] on button "查 询" at bounding box center [466, 79] width 17 height 9
click at [472, 77] on div "重 置 查 询" at bounding box center [475, 79] width 72 height 9
click at [472, 76] on div "重 置 查 询" at bounding box center [475, 79] width 72 height 9
click at [475, 76] on div "重 置 查 询" at bounding box center [475, 79] width 72 height 9
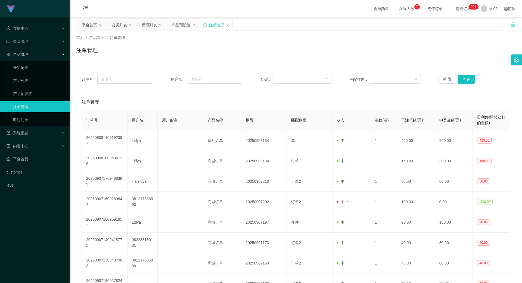
click at [477, 74] on div "订单号： 用户名： 名称： 匹配数据： 重 置 查 询" at bounding box center [296, 79] width 440 height 20
click at [478, 74] on div "订单号： 用户名： 名称： 匹配数据： 重 置 查 询" at bounding box center [296, 79] width 440 height 20
click at [479, 74] on div "订单号： 用户名： 名称： 匹配数据： 重 置 查 询" at bounding box center [296, 79] width 440 height 20
click at [480, 73] on div "订单号： 用户名： 名称： 匹配数据： 重 置 查 询" at bounding box center [296, 79] width 440 height 20
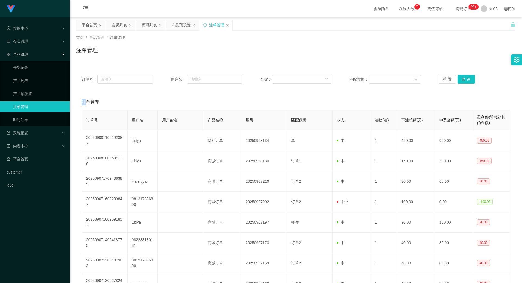
click at [480, 73] on div "订单号： 用户名： 名称： 匹配数据： 重 置 查 询" at bounding box center [296, 79] width 440 height 20
click at [481, 73] on div "订单号： 用户名： 名称： 匹配数据： 重 置 查 询" at bounding box center [296, 79] width 440 height 20
click at [482, 73] on div "订单号： 用户名： 名称： 匹配数据： 重 置 查 询" at bounding box center [296, 79] width 440 height 20
click at [483, 73] on div "订单号： 用户名： 名称： 匹配数据： 重 置 查 询" at bounding box center [296, 79] width 440 height 20
click at [483, 72] on div "订单号： 用户名： 名称： 匹配数据： 重 置 查 询" at bounding box center [296, 79] width 440 height 20
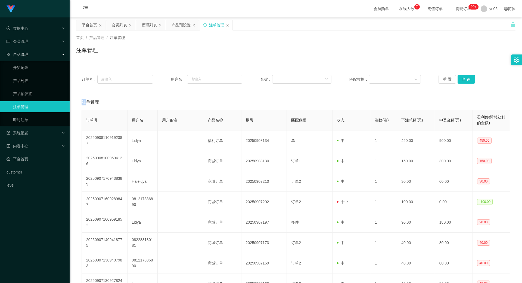
click at [483, 72] on div "订单号： 用户名： 名称： 匹配数据： 重 置 查 询" at bounding box center [296, 79] width 440 height 20
click at [484, 72] on div "订单号： 用户名： 名称： 匹配数据： 重 置 查 询" at bounding box center [296, 79] width 440 height 20
click at [457, 83] on div "订单号： 用户名： 名称： 匹配数据： 重 置 查 询" at bounding box center [296, 79] width 440 height 20
click at [458, 83] on button "查 询" at bounding box center [466, 79] width 17 height 9
click at [458, 82] on div "重 置 查 询" at bounding box center [475, 79] width 72 height 9
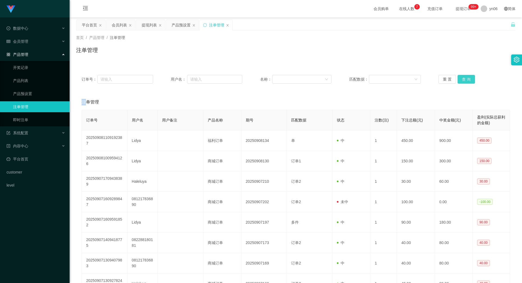
click at [458, 82] on button "查 询" at bounding box center [466, 79] width 17 height 9
click at [458, 83] on button "查 询" at bounding box center [466, 79] width 17 height 9
click at [458, 83] on div "重 置 查 询" at bounding box center [475, 79] width 72 height 9
click at [458, 83] on button "查 询" at bounding box center [466, 79] width 17 height 9
click at [458, 83] on div "重 置 查 询" at bounding box center [475, 79] width 72 height 9
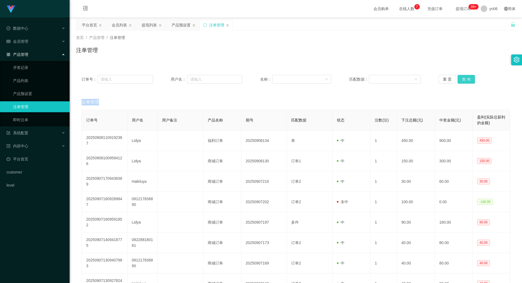
click at [458, 83] on button "查 询" at bounding box center [466, 79] width 17 height 9
click at [458, 82] on div "重 置 查 询" at bounding box center [475, 79] width 72 height 9
click at [459, 82] on button "查 询" at bounding box center [469, 79] width 23 height 9
click at [460, 82] on div "重 置 查 询" at bounding box center [475, 79] width 72 height 9
click at [460, 80] on button "查 询" at bounding box center [466, 79] width 17 height 9
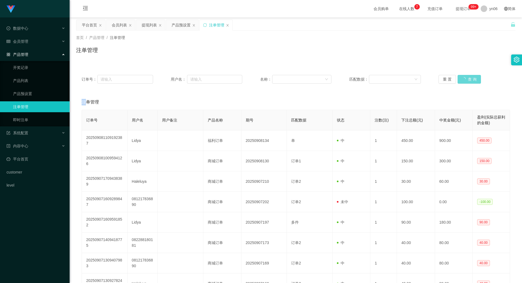
click at [460, 80] on div "重 置 查 询" at bounding box center [475, 79] width 72 height 9
click at [461, 80] on button "查 询" at bounding box center [469, 79] width 23 height 9
click at [460, 80] on div "重 置 查 询" at bounding box center [475, 79] width 72 height 9
click at [460, 80] on button "查 询" at bounding box center [466, 79] width 17 height 9
click at [460, 80] on div "重 置 查 询" at bounding box center [475, 79] width 72 height 9
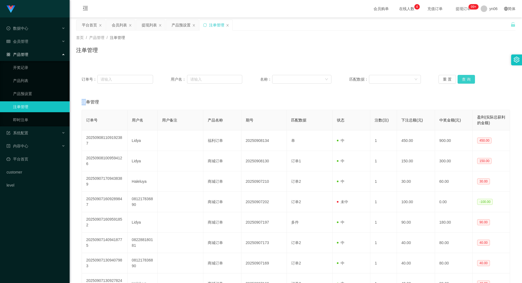
click at [460, 80] on button "查 询" at bounding box center [466, 79] width 17 height 9
click at [466, 75] on button "查 询" at bounding box center [466, 79] width 17 height 9
click at [466, 75] on div "重 置 查 询" at bounding box center [475, 79] width 72 height 9
click at [466, 75] on button "查 询" at bounding box center [466, 79] width 17 height 9
click at [466, 76] on button "查 询" at bounding box center [466, 79] width 17 height 9
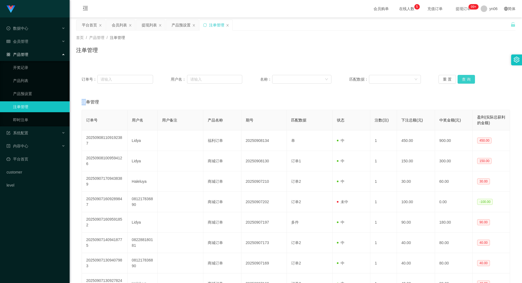
click at [466, 76] on div "重 置 查 询" at bounding box center [475, 79] width 72 height 9
click at [465, 77] on button "查 询" at bounding box center [466, 79] width 17 height 9
click at [465, 77] on div "重 置 查 询" at bounding box center [475, 79] width 72 height 9
click at [466, 82] on button "查 询" at bounding box center [466, 79] width 17 height 9
click at [466, 82] on div "重 置 查 询" at bounding box center [475, 79] width 72 height 9
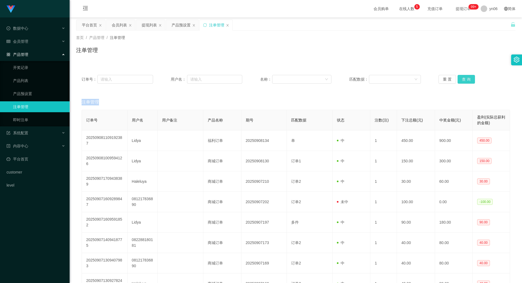
click at [466, 82] on button "查 询" at bounding box center [466, 79] width 17 height 9
click at [466, 81] on div "重 置 查 询" at bounding box center [475, 79] width 72 height 9
click at [466, 81] on button "查 询" at bounding box center [466, 79] width 17 height 9
click at [465, 78] on button "查 询" at bounding box center [466, 79] width 17 height 9
click at [466, 78] on div "重 置 查 询" at bounding box center [475, 79] width 72 height 9
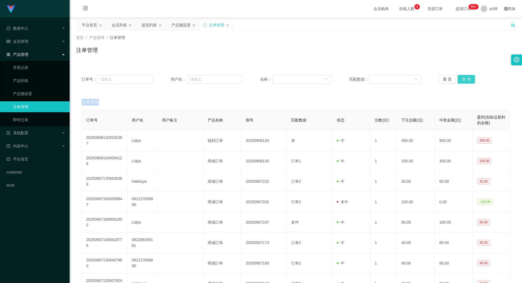
click at [466, 78] on button "查 询" at bounding box center [466, 79] width 17 height 9
click at [466, 78] on div "重 置 查 询" at bounding box center [475, 79] width 72 height 9
click at [466, 78] on button "查 询" at bounding box center [466, 79] width 17 height 9
click at [466, 78] on div "重 置 查 询" at bounding box center [475, 79] width 72 height 9
click at [466, 78] on button "查 询" at bounding box center [466, 79] width 17 height 9
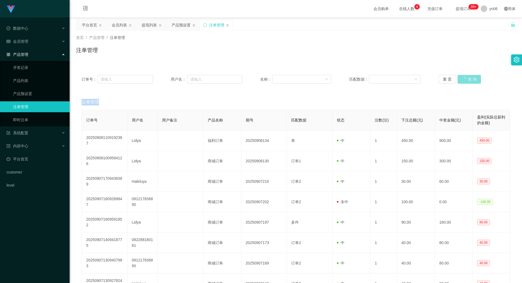
click at [466, 78] on div "重 置 查 询" at bounding box center [475, 79] width 72 height 9
click at [466, 78] on button "查 询" at bounding box center [466, 79] width 17 height 9
click at [466, 78] on div "重 置 查 询" at bounding box center [475, 79] width 72 height 9
click at [466, 78] on button "查 询" at bounding box center [466, 79] width 17 height 9
click at [466, 78] on div "重 置 查 询" at bounding box center [475, 79] width 72 height 9
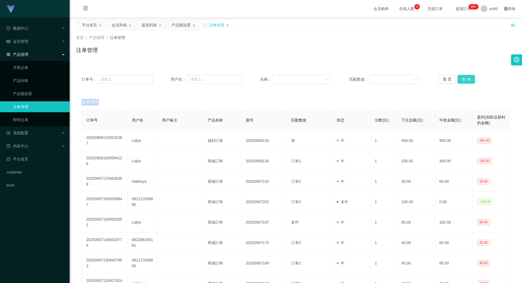
click at [466, 78] on button "查 询" at bounding box center [466, 79] width 17 height 9
click at [466, 78] on div "重 置 查 询" at bounding box center [475, 79] width 72 height 9
click at [466, 78] on button "查 询" at bounding box center [466, 79] width 17 height 9
click at [466, 78] on div "重 置 查 询" at bounding box center [475, 79] width 72 height 9
click at [466, 78] on button "查 询" at bounding box center [466, 79] width 17 height 9
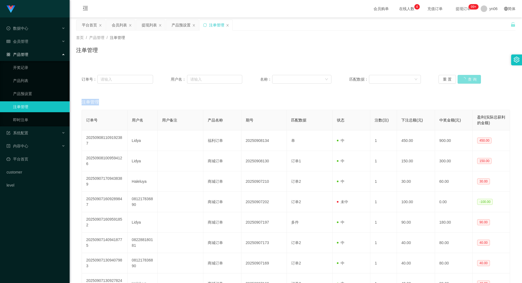
click at [466, 78] on div "重 置 查 询" at bounding box center [475, 79] width 72 height 9
click at [466, 78] on button "查 询" at bounding box center [469, 79] width 23 height 9
click at [466, 78] on div "重 置 查 询" at bounding box center [475, 79] width 72 height 9
click at [466, 78] on button "查 询" at bounding box center [466, 79] width 17 height 9
click at [466, 78] on div "重 置 查 询" at bounding box center [475, 79] width 72 height 9
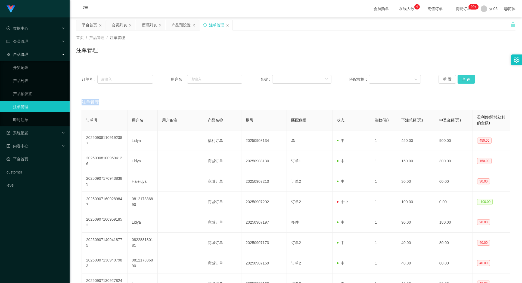
click at [466, 78] on button "查 询" at bounding box center [466, 79] width 17 height 9
click at [466, 78] on div "重 置 查 询" at bounding box center [475, 79] width 72 height 9
click at [466, 78] on button "查 询" at bounding box center [469, 79] width 23 height 9
click at [466, 78] on div "重 置 查 询" at bounding box center [475, 79] width 72 height 9
click at [466, 78] on button "查 询" at bounding box center [469, 79] width 23 height 9
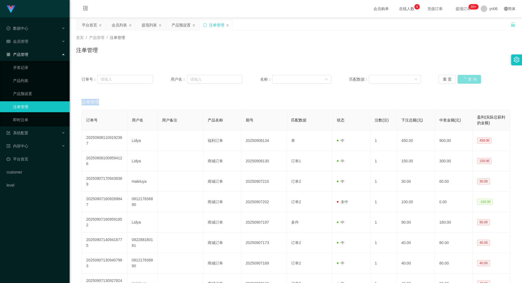
click at [466, 78] on div "重 置 查 询" at bounding box center [475, 79] width 72 height 9
click at [466, 78] on button "查 询" at bounding box center [466, 79] width 17 height 9
click at [466, 78] on div "重 置 查 询" at bounding box center [475, 79] width 72 height 9
click at [466, 78] on button "查 询" at bounding box center [466, 79] width 17 height 9
click at [466, 78] on div "重 置 查 询" at bounding box center [475, 79] width 72 height 9
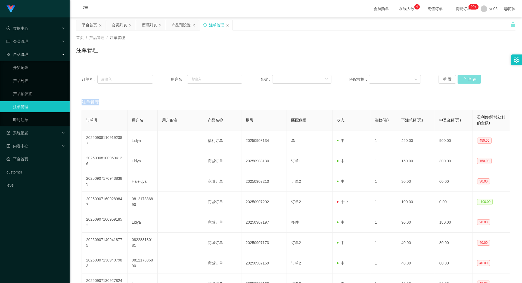
click at [466, 78] on button "查 询" at bounding box center [469, 79] width 23 height 9
click at [466, 78] on div "重 置 查 询" at bounding box center [475, 79] width 72 height 9
click at [466, 78] on button "查 询" at bounding box center [466, 79] width 17 height 9
click at [466, 78] on div "重 置 查 询" at bounding box center [475, 79] width 72 height 9
click at [466, 78] on button "查 询" at bounding box center [466, 79] width 17 height 9
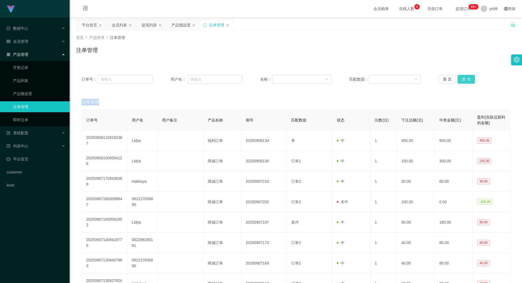
click at [466, 78] on div "重 置 查 询" at bounding box center [475, 79] width 72 height 9
click at [466, 78] on button "查 询" at bounding box center [466, 79] width 17 height 9
click at [466, 78] on div "重 置 查 询" at bounding box center [475, 79] width 72 height 9
click at [466, 78] on button "查 询" at bounding box center [466, 79] width 17 height 9
click at [466, 78] on div "重 置 查 询" at bounding box center [475, 79] width 72 height 9
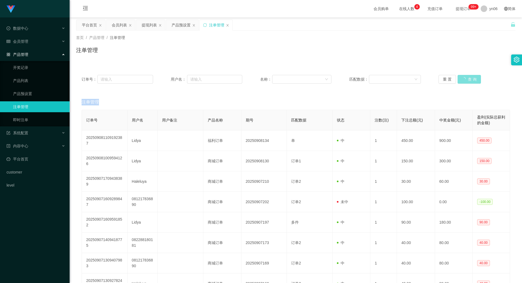
click at [466, 78] on button "查 询" at bounding box center [469, 79] width 23 height 9
click at [466, 78] on div "重 置 查 询" at bounding box center [475, 79] width 72 height 9
click at [466, 78] on button "查 询" at bounding box center [466, 79] width 17 height 9
click at [466, 78] on div "重 置 查 询" at bounding box center [475, 79] width 72 height 9
click at [466, 78] on button "查 询" at bounding box center [466, 79] width 17 height 9
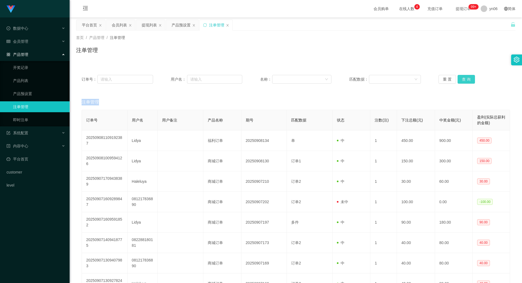
click at [466, 78] on div "重 置 查 询" at bounding box center [475, 79] width 72 height 9
click at [466, 78] on button "查 询" at bounding box center [466, 79] width 17 height 9
click at [466, 78] on div "重 置 查 询" at bounding box center [475, 79] width 72 height 9
click at [466, 78] on button "查 询" at bounding box center [469, 79] width 23 height 9
click at [466, 78] on div "重 置 查 询" at bounding box center [475, 79] width 72 height 9
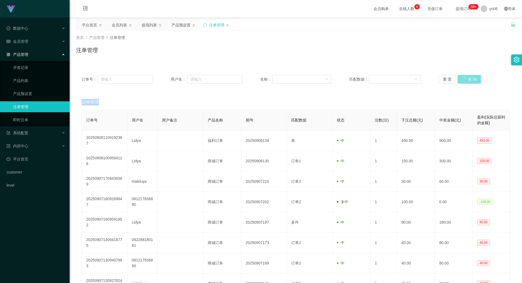
click at [466, 78] on button "查 询" at bounding box center [469, 79] width 23 height 9
click at [465, 79] on button "查 询" at bounding box center [466, 79] width 17 height 9
click at [465, 79] on div "重 置 查 询" at bounding box center [475, 79] width 72 height 9
click at [465, 79] on button "查 询" at bounding box center [466, 79] width 17 height 9
click at [466, 79] on div "重 置 查 询" at bounding box center [475, 79] width 72 height 9
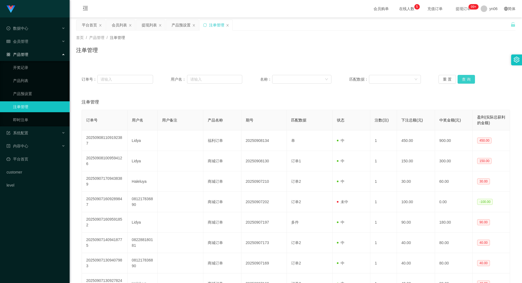
click at [466, 79] on button "查 询" at bounding box center [466, 79] width 17 height 9
click at [466, 79] on div "重 置 查 询" at bounding box center [475, 79] width 72 height 9
click at [466, 79] on button "查 询" at bounding box center [469, 79] width 23 height 9
click at [466, 79] on div "重 置 查 询" at bounding box center [475, 79] width 72 height 9
click at [466, 79] on button "查 询" at bounding box center [466, 79] width 17 height 9
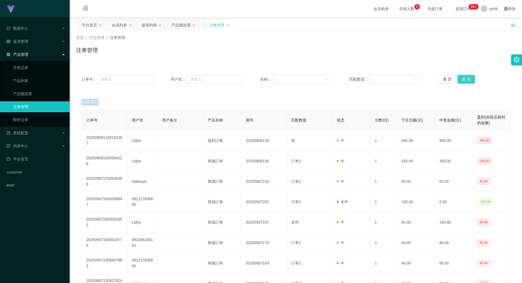
click at [466, 79] on div "重 置 查 询" at bounding box center [475, 79] width 72 height 9
click at [466, 79] on button "查 询" at bounding box center [466, 79] width 17 height 9
click at [466, 79] on div "重 置 查 询" at bounding box center [475, 79] width 72 height 9
click at [466, 79] on button "查 询" at bounding box center [466, 79] width 17 height 9
click at [466, 79] on div "重 置 查 询" at bounding box center [475, 79] width 72 height 9
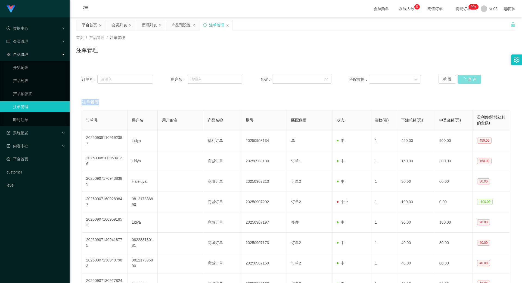
click at [466, 79] on button "查 询" at bounding box center [469, 79] width 23 height 9
click at [466, 79] on div "重 置 查 询" at bounding box center [475, 79] width 72 height 9
click at [466, 79] on button "查 询" at bounding box center [469, 79] width 23 height 9
click at [466, 79] on div "重 置 查 询" at bounding box center [475, 79] width 72 height 9
click at [466, 79] on button "查 询" at bounding box center [466, 79] width 17 height 9
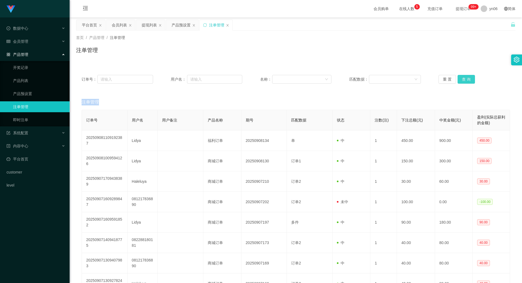
click at [466, 79] on div "重 置 查 询" at bounding box center [475, 79] width 72 height 9
click at [466, 79] on button "查 询" at bounding box center [466, 79] width 17 height 9
click at [466, 79] on div "重 置 查 询" at bounding box center [475, 79] width 72 height 9
click at [466, 78] on button "查 询" at bounding box center [466, 79] width 17 height 9
click at [466, 78] on div "重 置 查 询" at bounding box center [475, 79] width 72 height 9
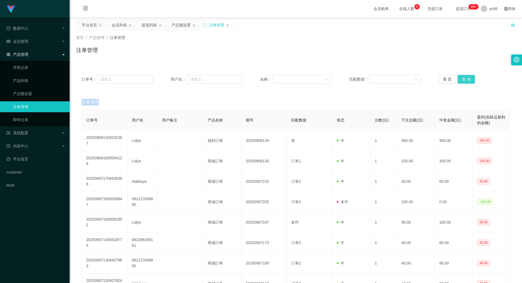
click at [466, 78] on button "查 询" at bounding box center [466, 79] width 17 height 9
click at [466, 78] on div "重 置 查 询" at bounding box center [475, 79] width 72 height 9
click at [466, 78] on button "查 询" at bounding box center [469, 79] width 23 height 9
click at [466, 78] on div "重 置 查 询" at bounding box center [475, 79] width 72 height 9
click at [466, 78] on button "查 询" at bounding box center [469, 79] width 23 height 9
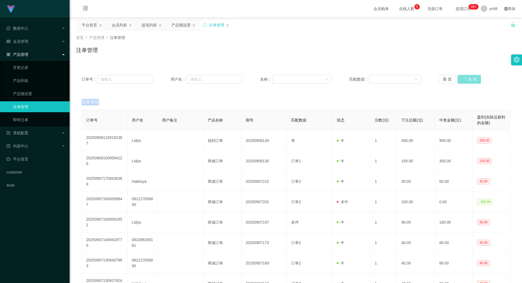
click at [466, 78] on div "重 置 查 询" at bounding box center [475, 79] width 72 height 9
click at [466, 78] on button "查 询" at bounding box center [466, 79] width 17 height 9
click at [466, 78] on div "重 置 查 询" at bounding box center [475, 79] width 72 height 9
click at [466, 78] on button "查 询" at bounding box center [466, 79] width 17 height 9
click at [466, 78] on div "重 置 查 询" at bounding box center [475, 79] width 72 height 9
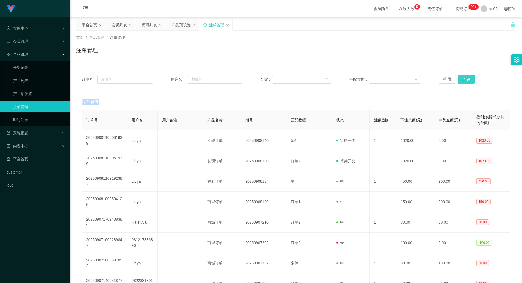
click at [466, 78] on button "查 询" at bounding box center [466, 79] width 17 height 9
click at [466, 78] on div "重 置 查 询" at bounding box center [475, 79] width 72 height 9
click at [466, 78] on button "查 询" at bounding box center [466, 79] width 17 height 9
click at [466, 78] on div "重 置 查 询" at bounding box center [475, 79] width 72 height 9
click at [466, 78] on button "查 询" at bounding box center [469, 79] width 23 height 9
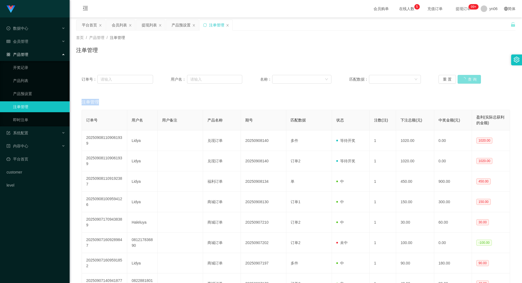
click at [466, 78] on div "重 置 查 询" at bounding box center [475, 79] width 72 height 9
click at [466, 78] on button "查 询" at bounding box center [469, 79] width 23 height 9
click at [466, 78] on div "重 置 查 询" at bounding box center [475, 79] width 72 height 9
click at [466, 78] on button "查 询" at bounding box center [466, 79] width 17 height 9
click at [466, 78] on div "重 置 查 询" at bounding box center [475, 79] width 72 height 9
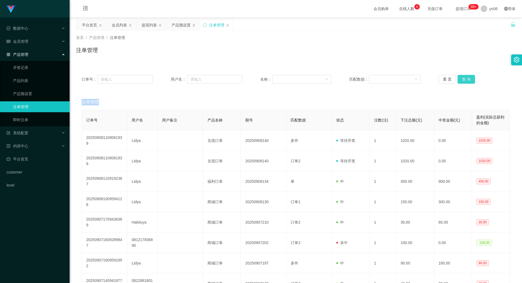
click at [468, 79] on button "查 询" at bounding box center [466, 79] width 17 height 9
click at [465, 79] on div "重 置 查 询" at bounding box center [475, 79] width 72 height 9
click at [466, 79] on button "查 询" at bounding box center [466, 79] width 17 height 9
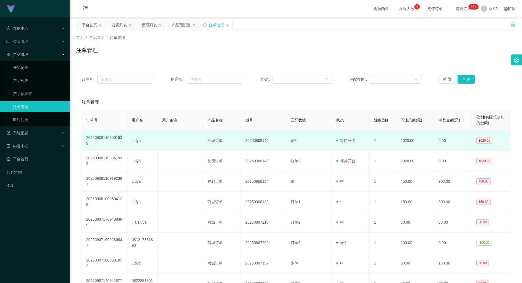
click at [139, 138] on td "Lidya" at bounding box center [142, 140] width 30 height 20
click at [138, 138] on td "Lidya" at bounding box center [142, 140] width 30 height 20
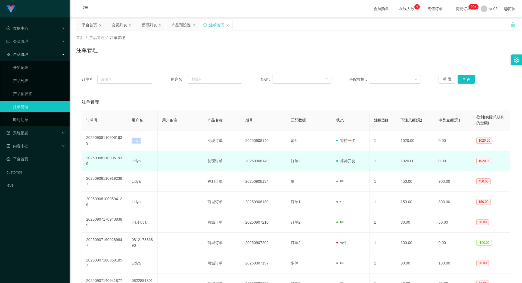
copy td "Lidya"
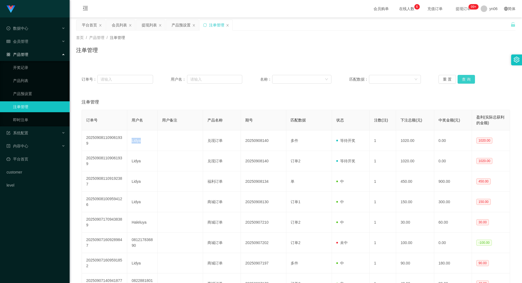
click at [468, 80] on button "查 询" at bounding box center [466, 79] width 17 height 9
click at [467, 79] on div "重 置 查 询" at bounding box center [475, 79] width 72 height 9
click at [467, 79] on button "查 询" at bounding box center [469, 79] width 23 height 9
click at [466, 79] on div "重 置 查 询" at bounding box center [475, 79] width 72 height 9
click at [466, 78] on button "查 询" at bounding box center [466, 79] width 17 height 9
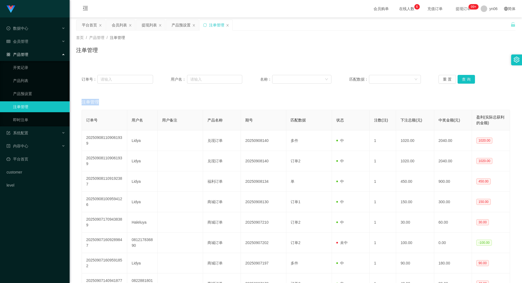
click at [466, 78] on div "重 置 查 询" at bounding box center [475, 79] width 72 height 9
click at [466, 78] on button "查 询" at bounding box center [466, 79] width 17 height 9
click at [466, 78] on div "重 置 查 询" at bounding box center [475, 79] width 72 height 9
click at [186, 24] on div "产品预设置" at bounding box center [181, 25] width 19 height 10
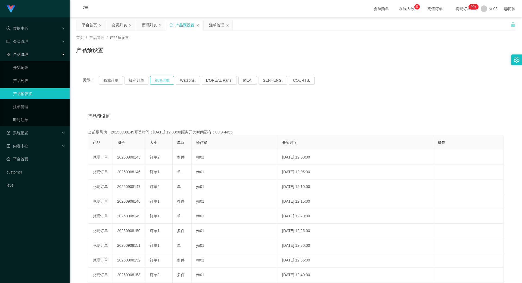
click at [160, 83] on button "兑现订单" at bounding box center [162, 80] width 24 height 9
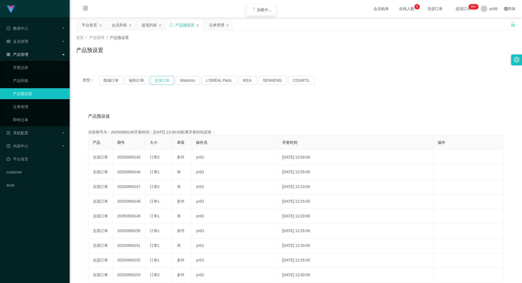
click at [160, 83] on button "兑现订单" at bounding box center [162, 80] width 24 height 9
click at [165, 80] on button "兑现订单" at bounding box center [162, 80] width 24 height 9
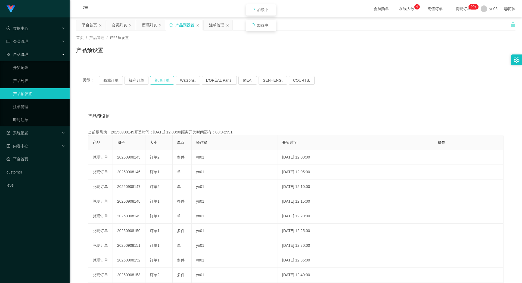
click at [165, 80] on button "兑现订单" at bounding box center [162, 80] width 24 height 9
click at [161, 81] on button "兑现订单" at bounding box center [162, 80] width 24 height 9
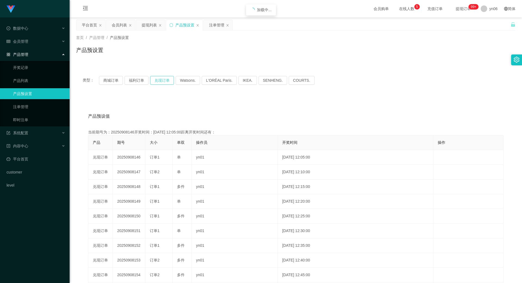
click at [161, 81] on button "兑现订单" at bounding box center [162, 80] width 24 height 9
click at [149, 22] on div "提现列表" at bounding box center [149, 25] width 15 height 10
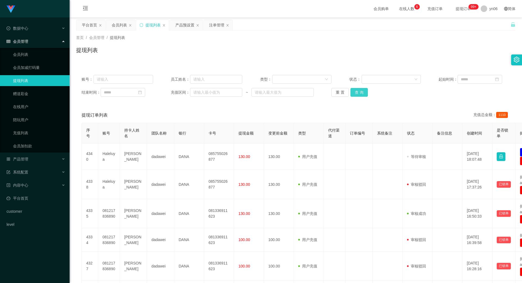
click at [360, 92] on button "查 询" at bounding box center [359, 92] width 17 height 9
click at [360, 92] on div "重 置 查 询" at bounding box center [368, 92] width 72 height 9
click at [360, 92] on button "查 询" at bounding box center [359, 92] width 17 height 9
click at [360, 92] on div "重 置 查 询" at bounding box center [368, 92] width 72 height 9
click at [361, 93] on button "查 询" at bounding box center [359, 92] width 17 height 9
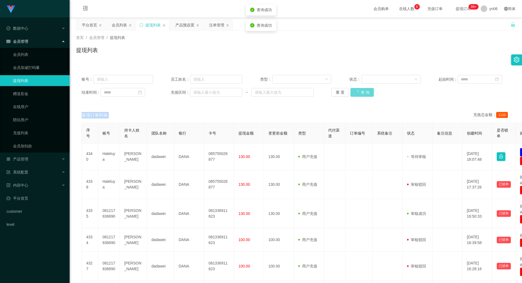
click at [361, 93] on div "重 置 查 询" at bounding box center [368, 92] width 72 height 9
click at [361, 93] on button "查 询" at bounding box center [362, 92] width 23 height 9
click at [361, 93] on div "重 置 查 询" at bounding box center [368, 92] width 72 height 9
click at [361, 93] on button "查 询" at bounding box center [359, 92] width 17 height 9
click at [186, 29] on div "产品预设置" at bounding box center [184, 25] width 19 height 10
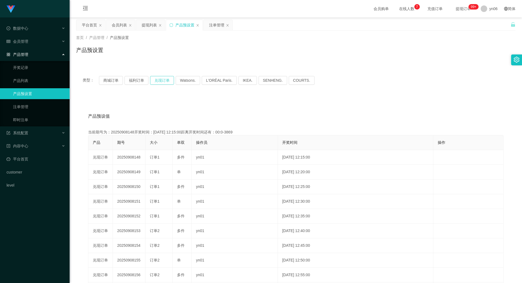
click at [164, 81] on button "兑现订单" at bounding box center [162, 80] width 24 height 9
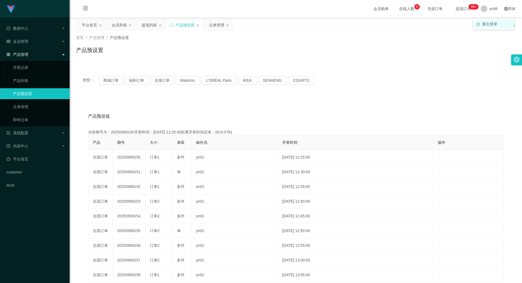
click at [487, 21] on li "退出登录" at bounding box center [494, 24] width 41 height 9
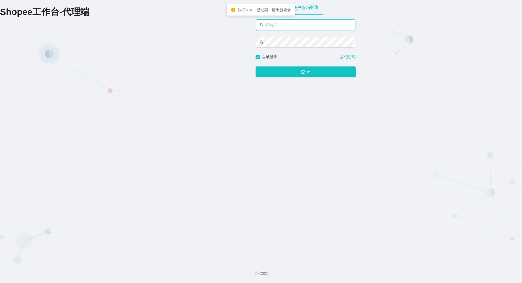
click at [275, 29] on input "text" at bounding box center [305, 24] width 99 height 11
type input "xjp806"
click at [256, 66] on button "登 录" at bounding box center [306, 71] width 100 height 11
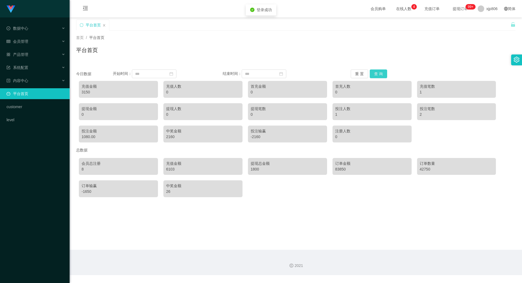
click at [382, 71] on button "查 询" at bounding box center [378, 73] width 17 height 9
click at [381, 71] on button "查 询" at bounding box center [378, 73] width 17 height 9
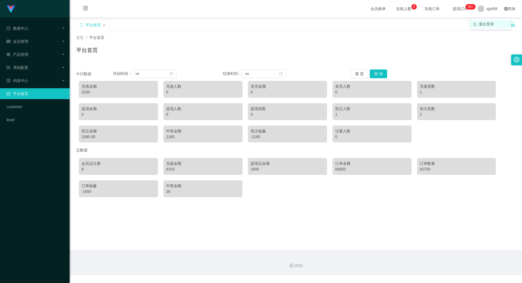
click at [483, 25] on span "退出登录" at bounding box center [486, 24] width 15 height 4
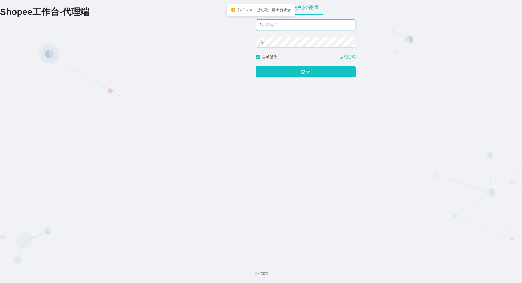
click at [290, 29] on input "text" at bounding box center [305, 24] width 99 height 11
type input "yn06"
click at [256, 66] on button "登 录" at bounding box center [306, 71] width 100 height 11
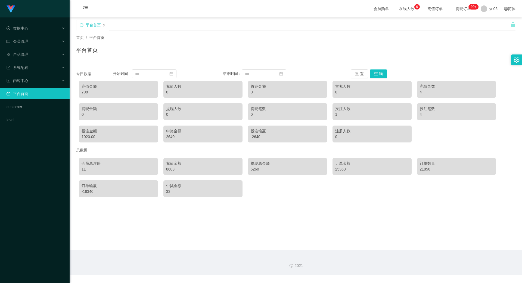
click at [458, 9] on span "提现订单 99+" at bounding box center [463, 9] width 21 height 4
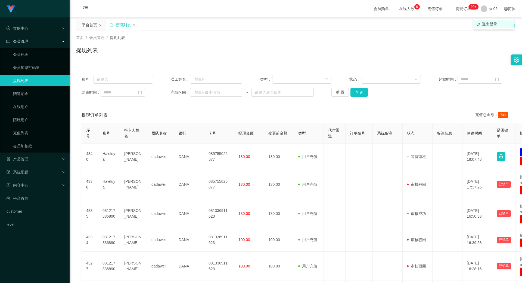
click at [486, 22] on span "退出登录" at bounding box center [489, 24] width 15 height 4
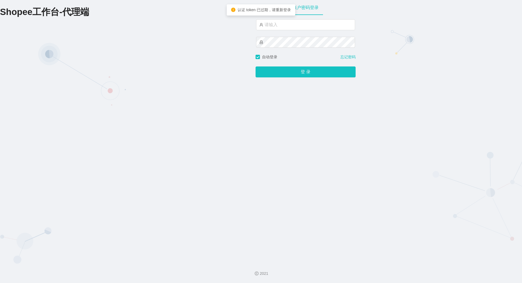
click at [295, 31] on div at bounding box center [305, 36] width 99 height 35
click at [295, 26] on input "text" at bounding box center [305, 24] width 99 height 11
type input "xjp806"
click at [256, 66] on button "登 录" at bounding box center [306, 71] width 100 height 11
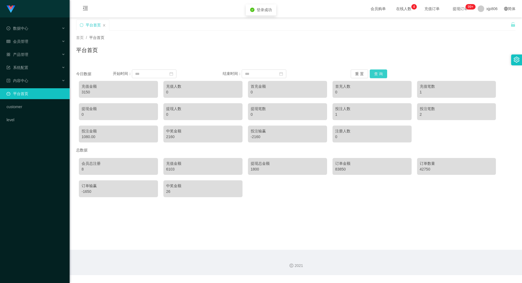
click at [375, 71] on button "查 询" at bounding box center [378, 73] width 17 height 9
click at [488, 24] on div "平台首页" at bounding box center [293, 29] width 435 height 19
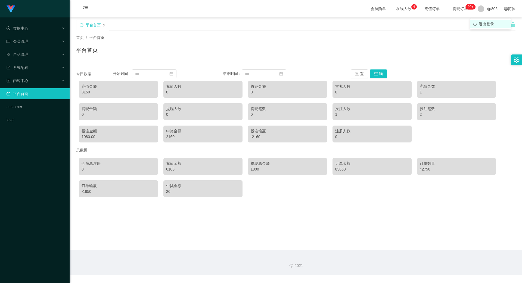
click at [486, 21] on li "退出登录" at bounding box center [490, 24] width 41 height 9
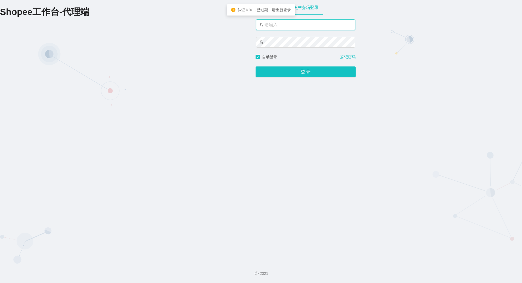
click at [285, 26] on input "text" at bounding box center [305, 24] width 99 height 11
type input "yn06"
click at [256, 66] on button "登 录" at bounding box center [306, 71] width 100 height 11
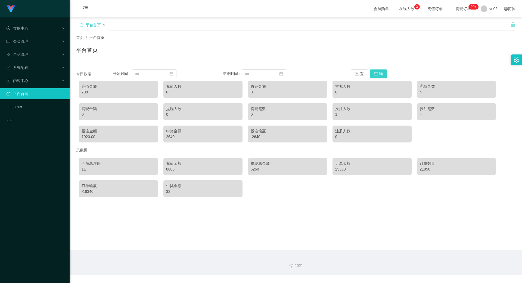
click at [377, 76] on button "查 询" at bounding box center [378, 73] width 17 height 9
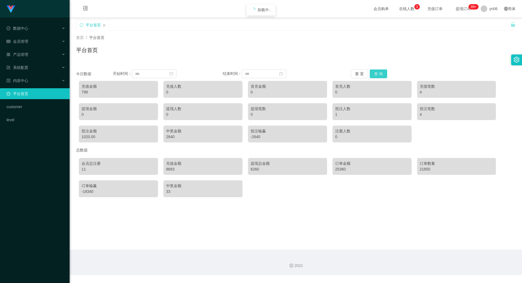
click at [377, 76] on button "查 询" at bounding box center [378, 73] width 17 height 9
